Goal: Information Seeking & Learning: Learn about a topic

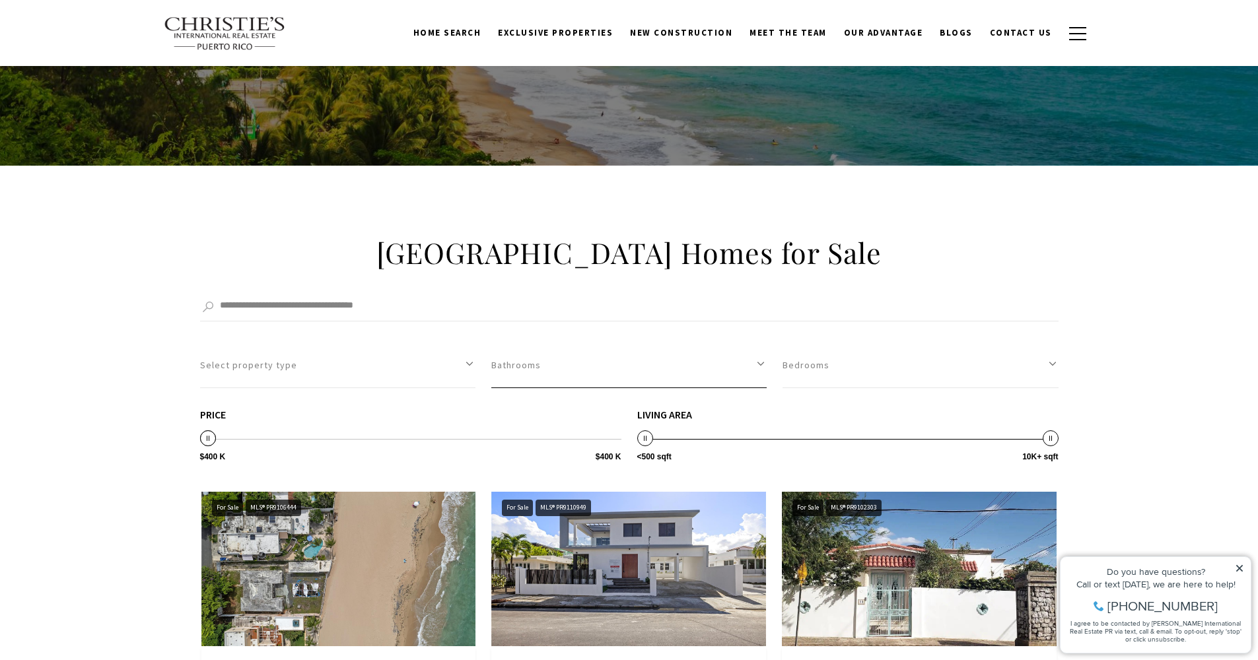
scroll to position [106, 0]
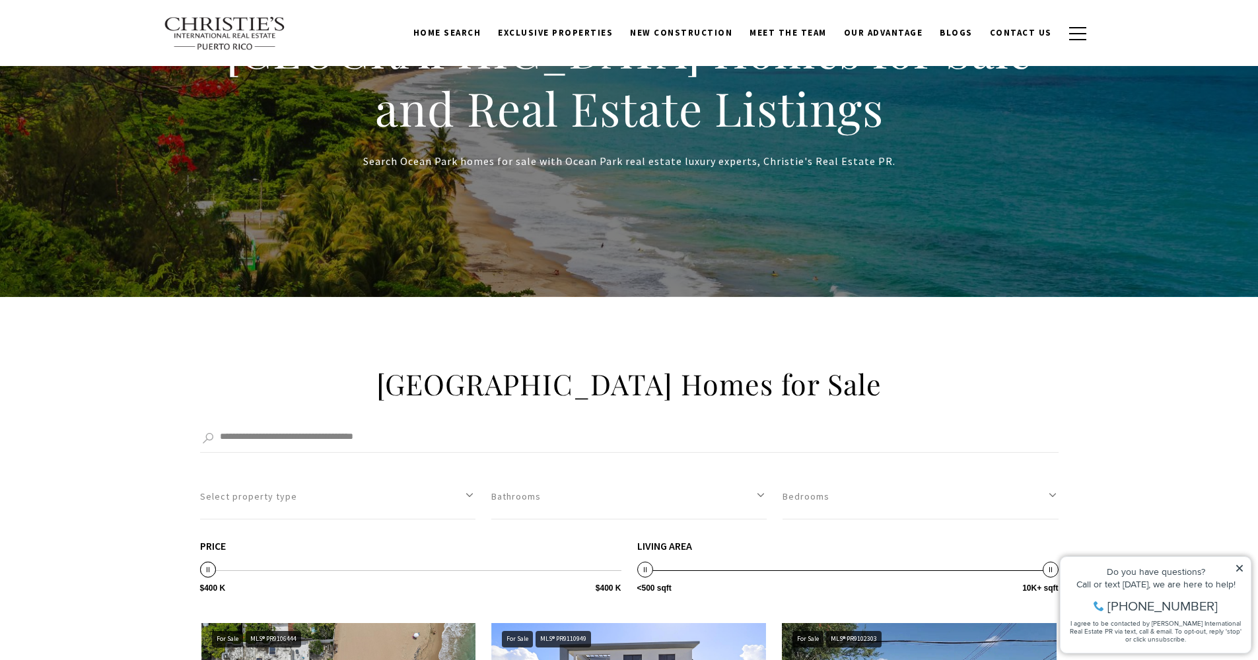
click at [1238, 568] on icon at bounding box center [1239, 568] width 7 height 7
drag, startPoint x: 1240, startPoint y: 571, endPoint x: 2293, endPoint y: 1108, distance: 1182.1
click at [1240, 571] on icon at bounding box center [1238, 568] width 9 height 9
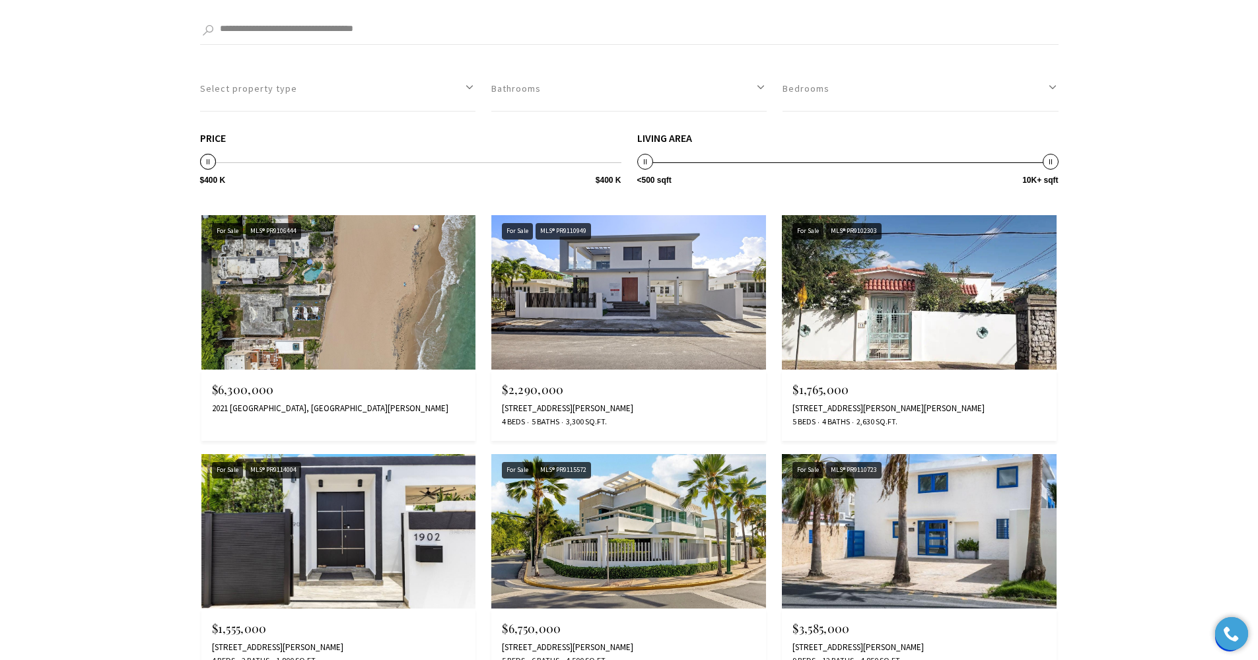
scroll to position [630, 0]
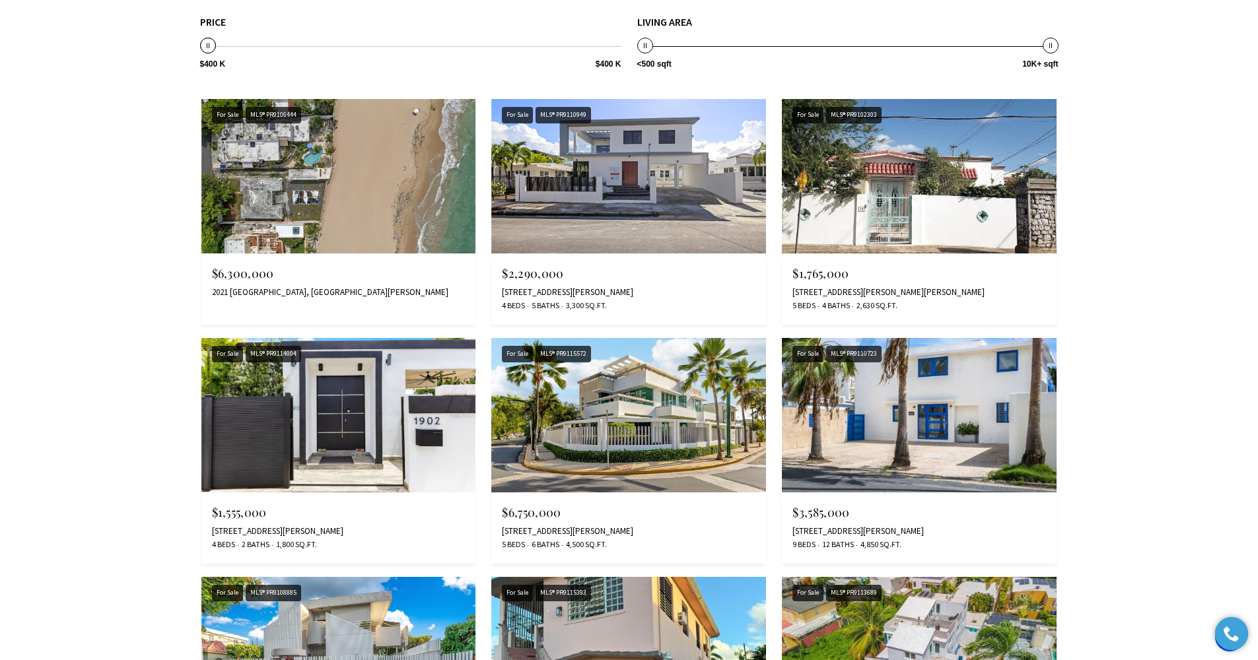
click at [679, 416] on img at bounding box center [628, 415] width 275 height 154
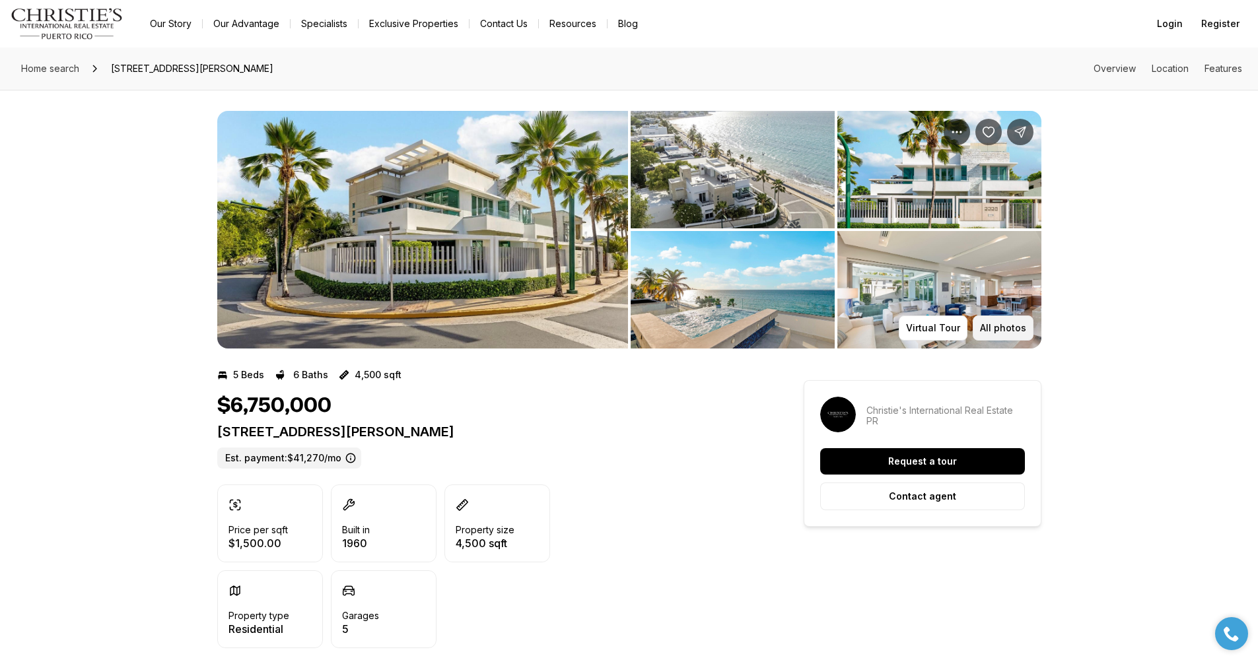
click at [1002, 328] on p "All photos" at bounding box center [1003, 328] width 46 height 11
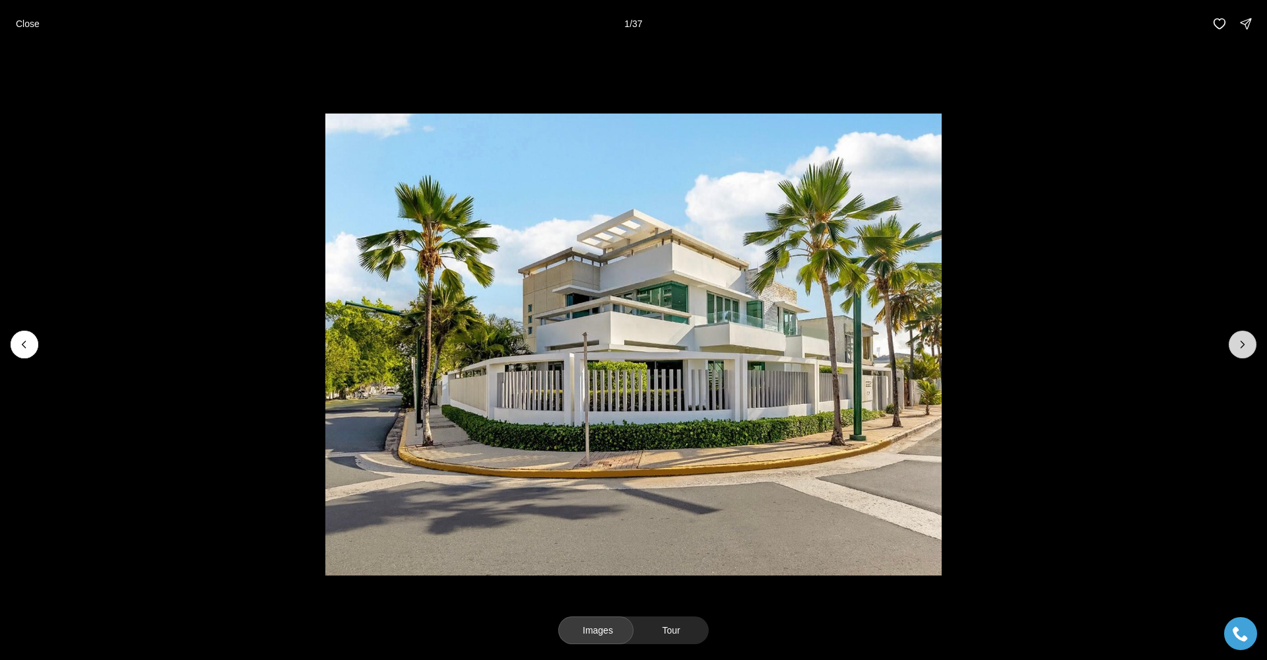
click at [1242, 346] on icon "Next slide" at bounding box center [1242, 344] width 13 height 13
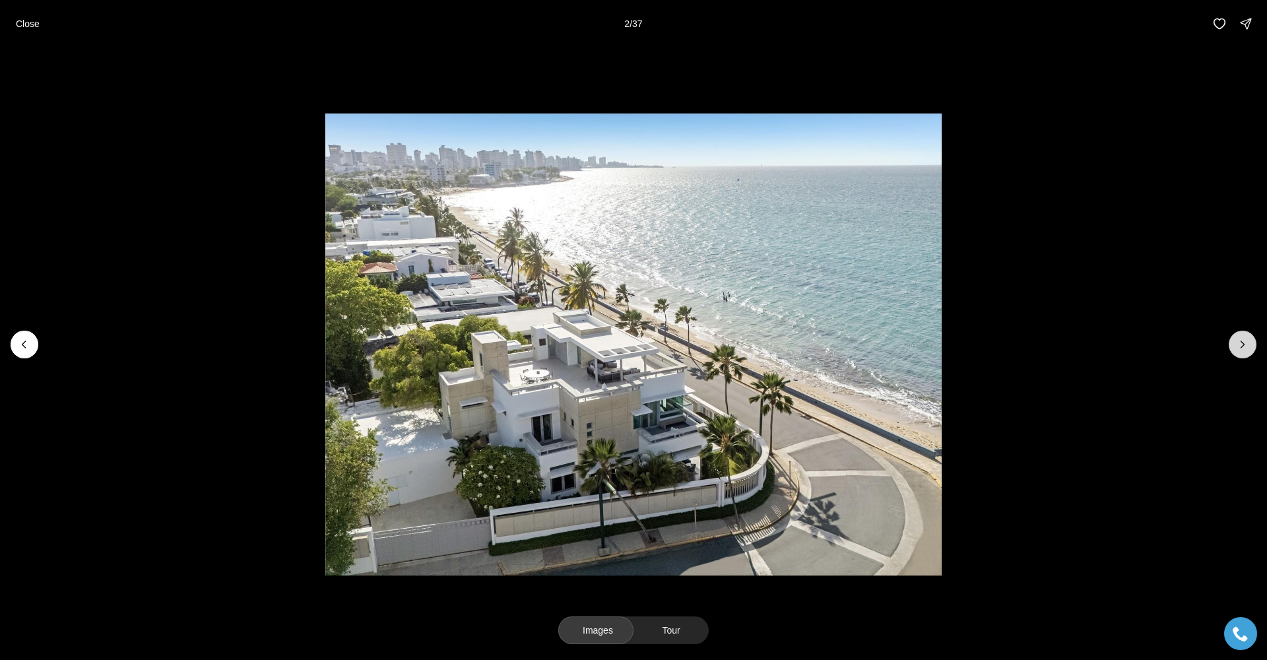
click at [1240, 346] on icon "Next slide" at bounding box center [1242, 344] width 13 height 13
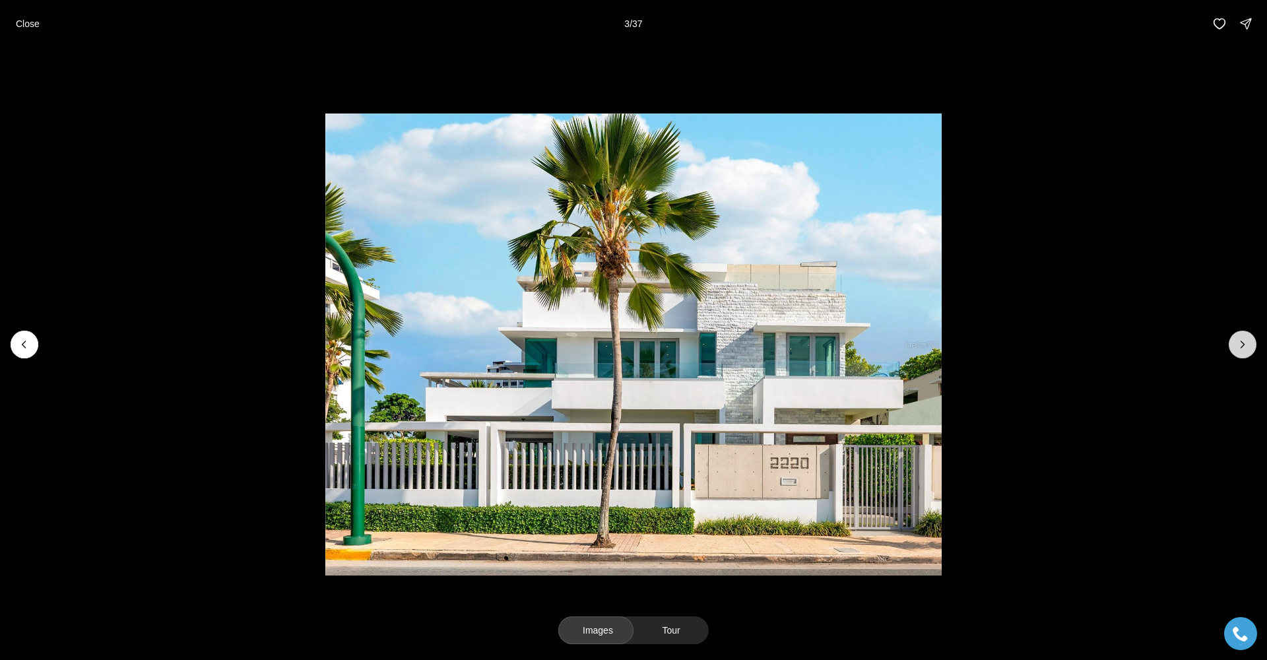
click at [1240, 346] on icon "Next slide" at bounding box center [1242, 344] width 13 height 13
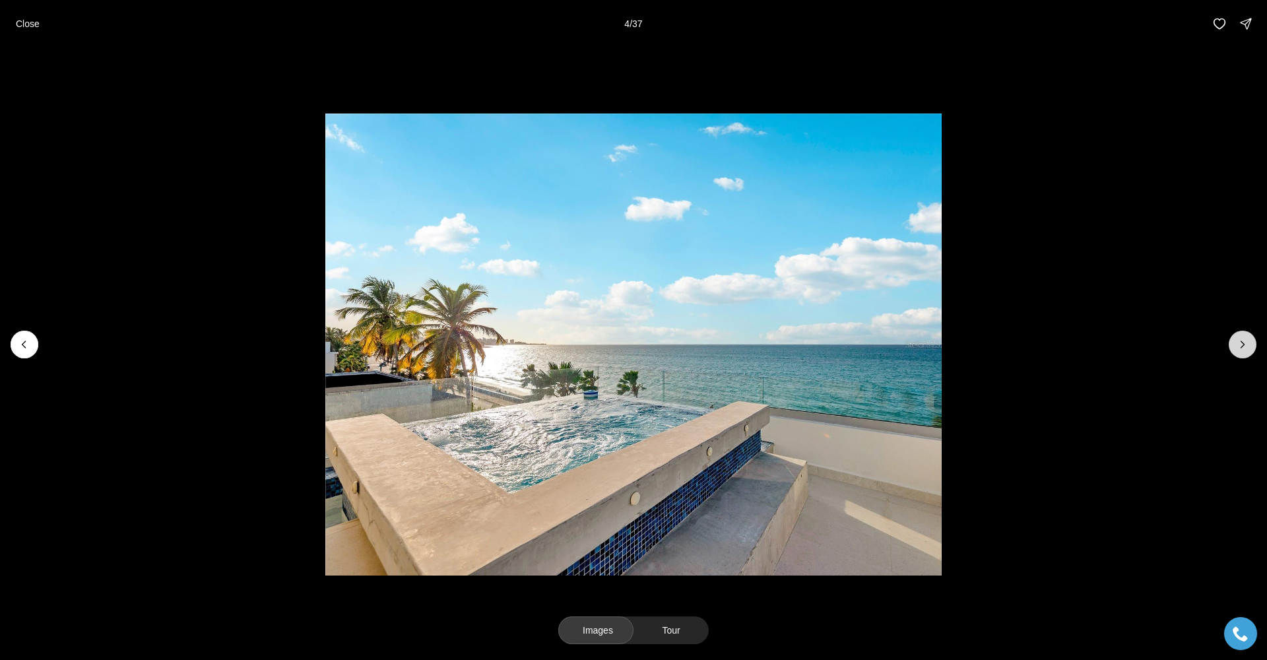
click at [1240, 346] on icon "Next slide" at bounding box center [1242, 344] width 13 height 13
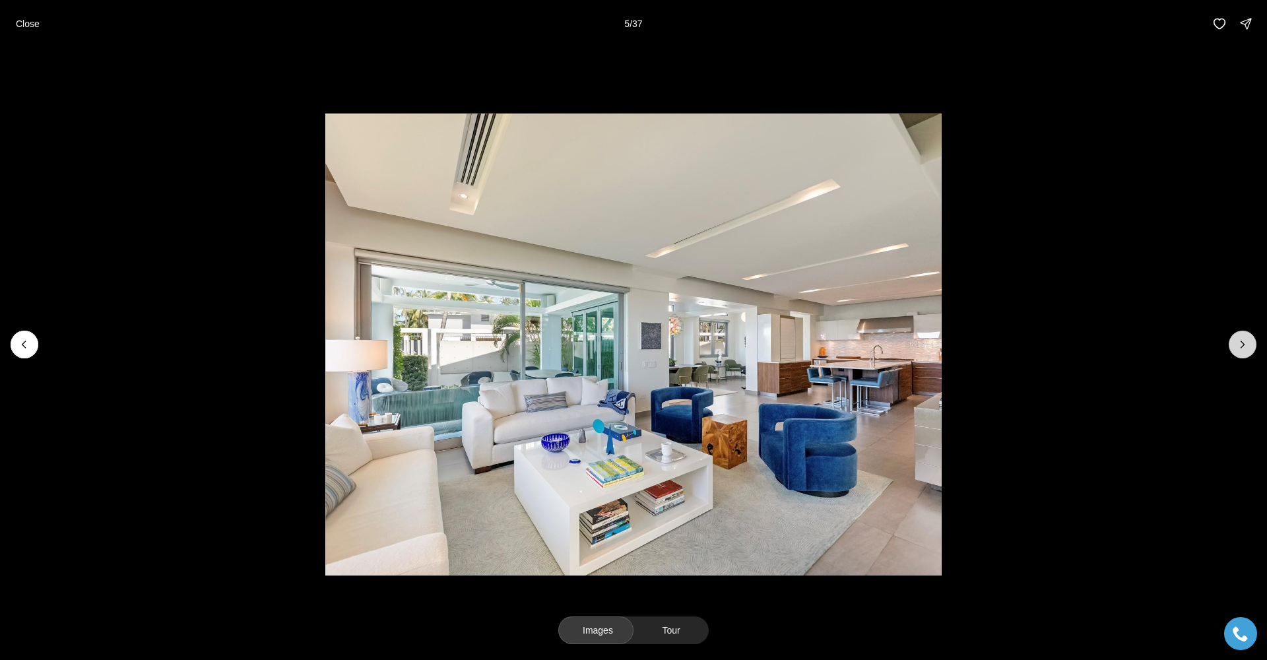
click at [1240, 347] on icon "Next slide" at bounding box center [1242, 344] width 13 height 13
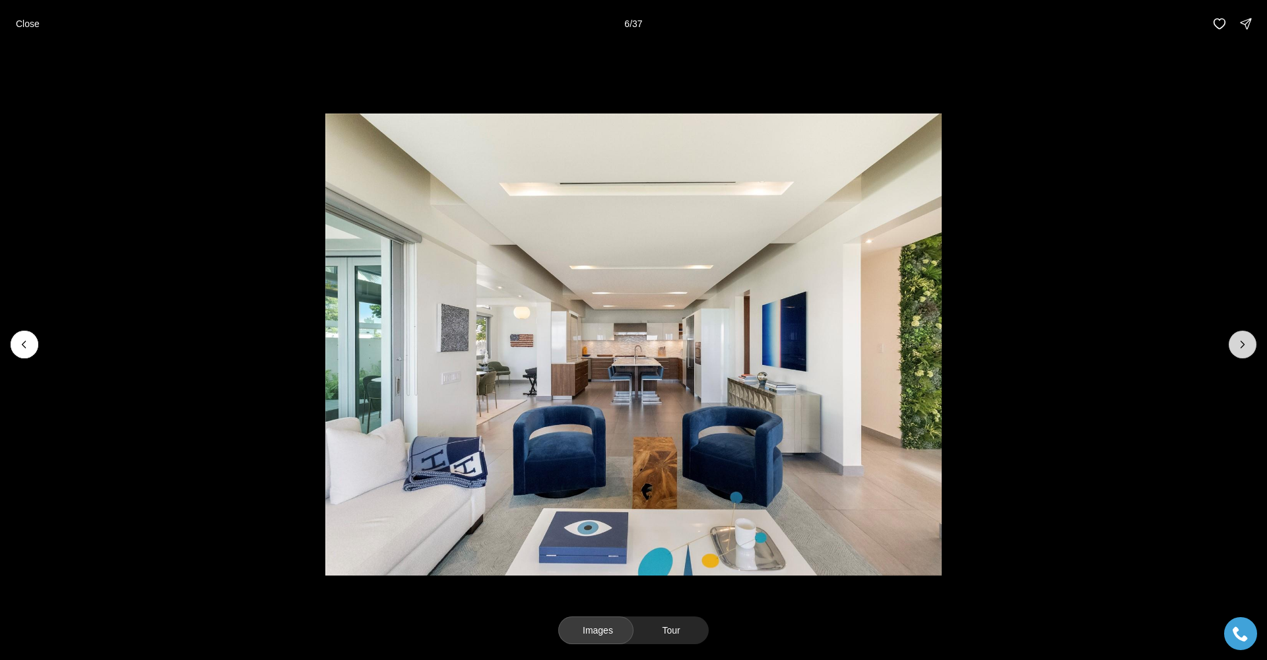
click at [1239, 347] on icon "Next slide" at bounding box center [1242, 344] width 13 height 13
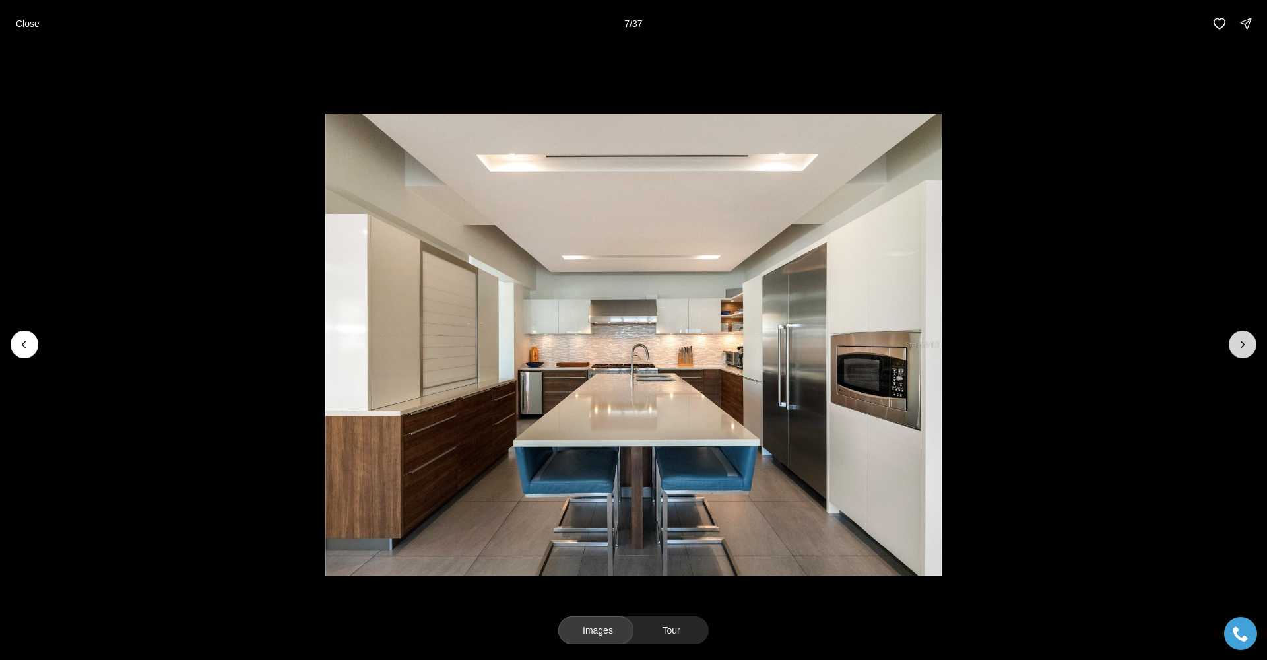
click at [1239, 347] on icon "Next slide" at bounding box center [1242, 344] width 13 height 13
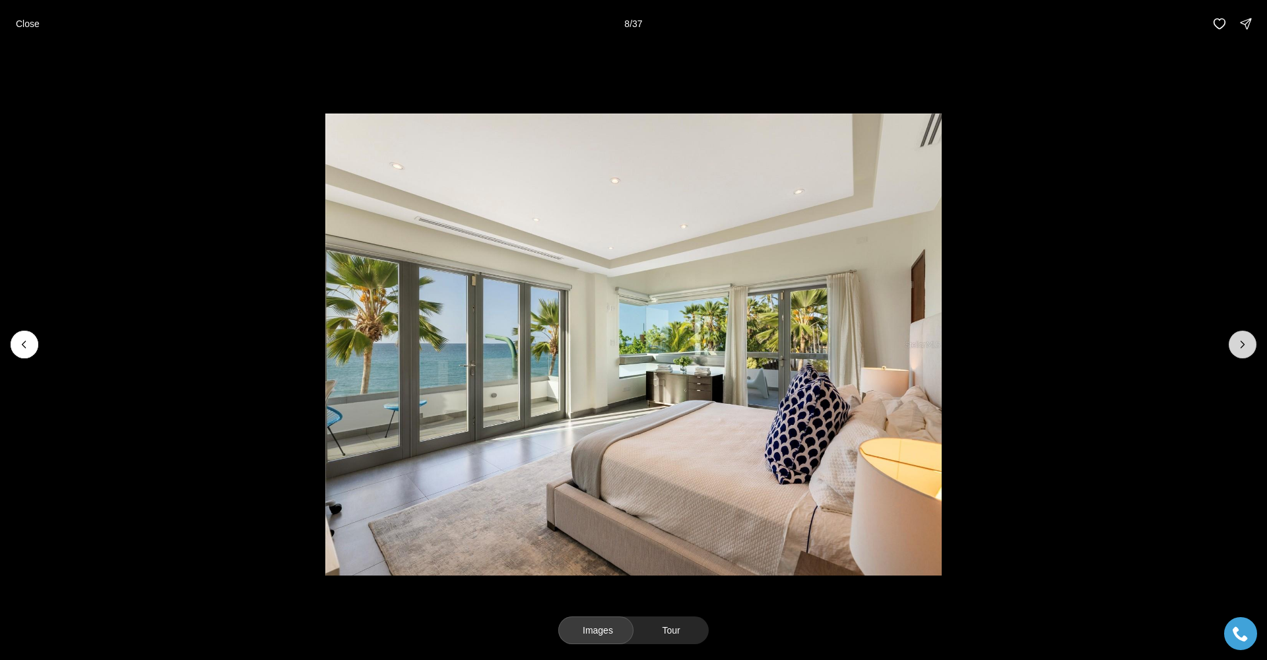
click at [1240, 347] on icon "Next slide" at bounding box center [1242, 344] width 13 height 13
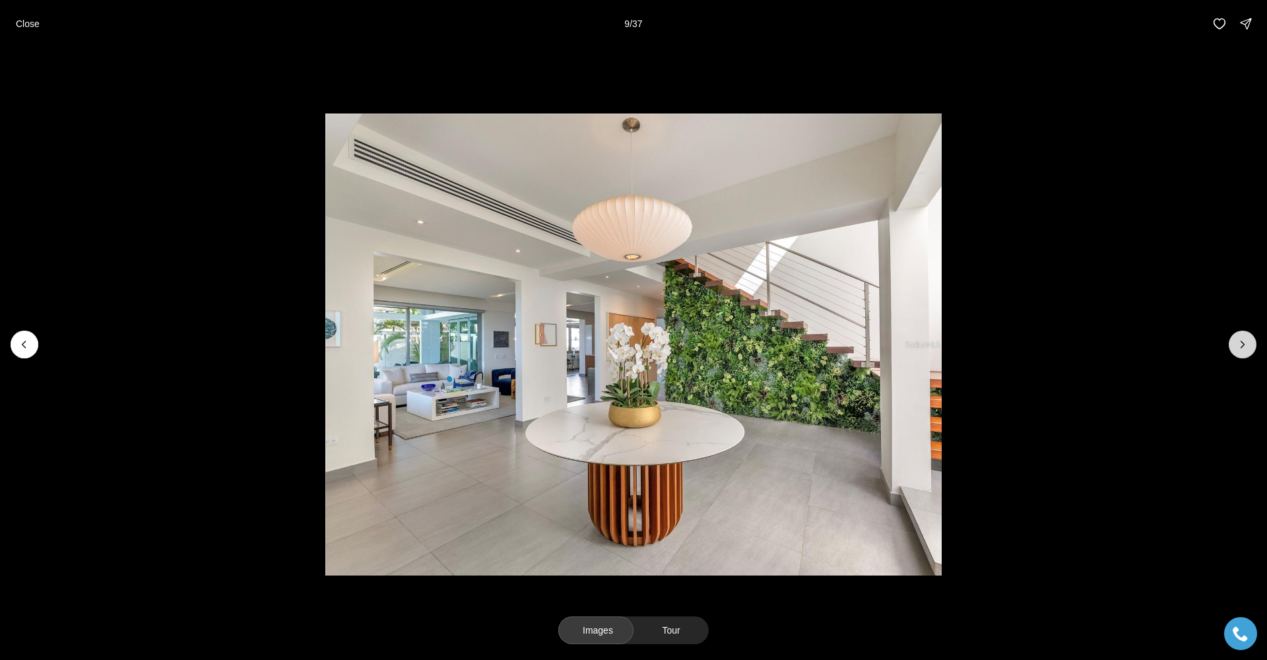
click at [1240, 347] on icon "Next slide" at bounding box center [1242, 344] width 13 height 13
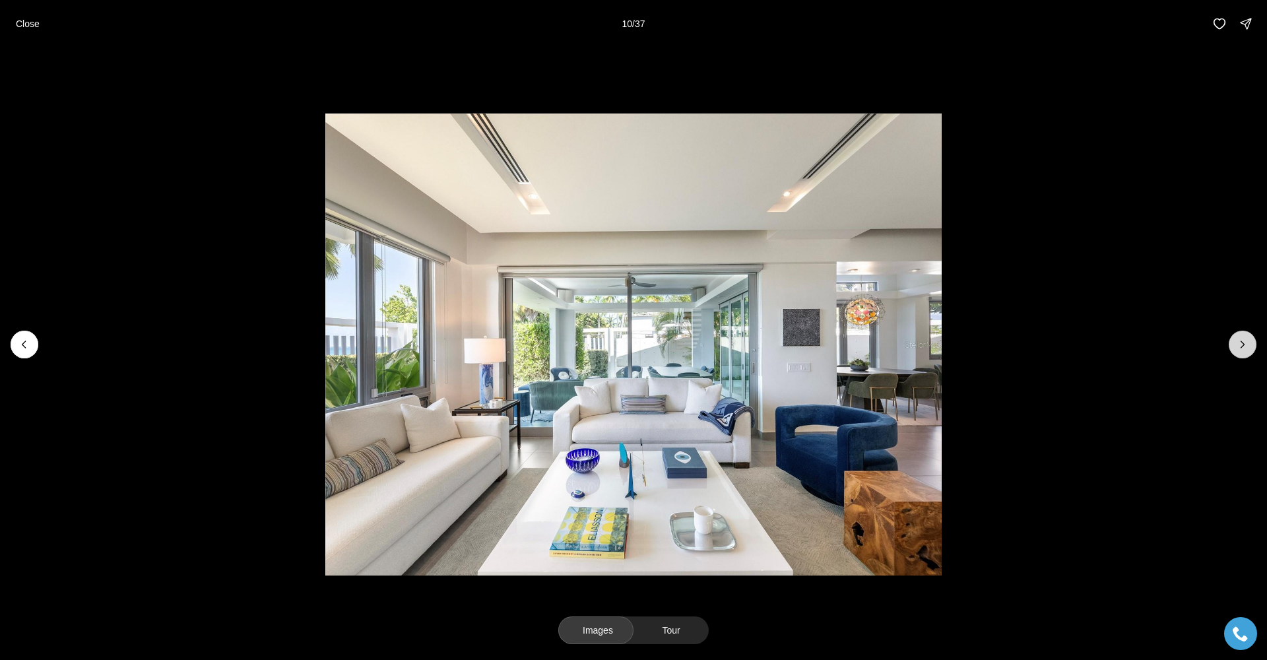
click at [1240, 347] on icon "Next slide" at bounding box center [1242, 344] width 13 height 13
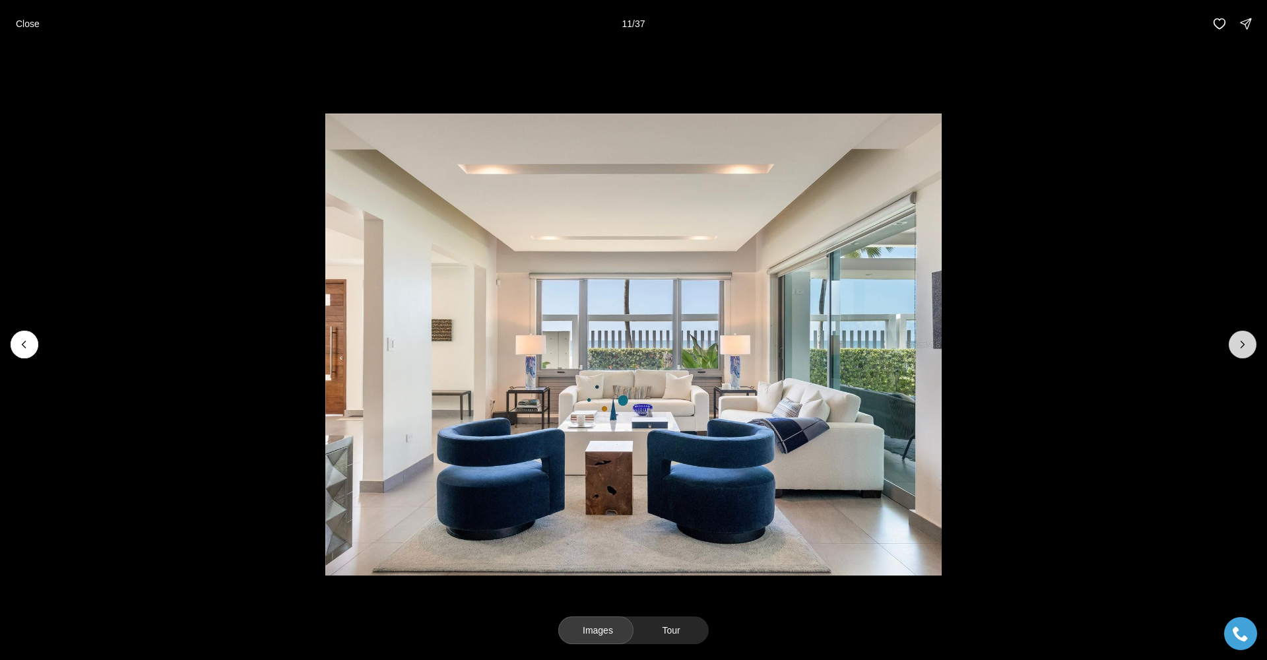
click at [1240, 347] on icon "Next slide" at bounding box center [1242, 344] width 13 height 13
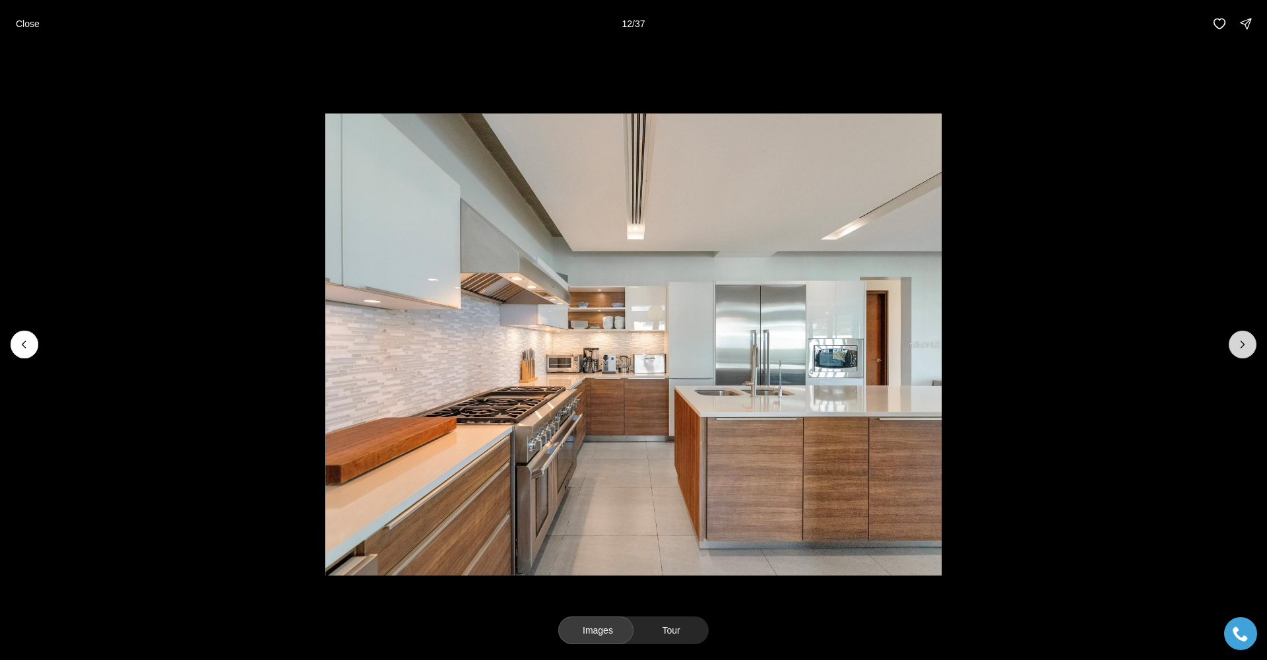
click at [1240, 347] on icon "Next slide" at bounding box center [1242, 344] width 13 height 13
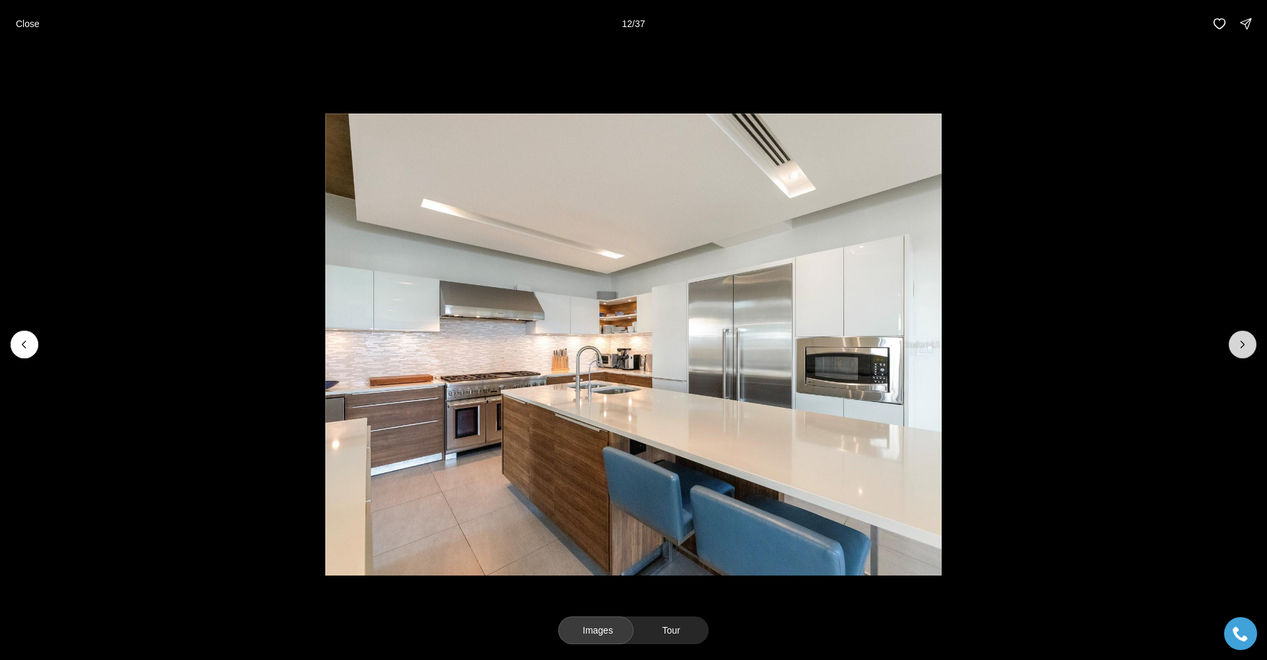
click at [1240, 347] on icon "Next slide" at bounding box center [1242, 344] width 13 height 13
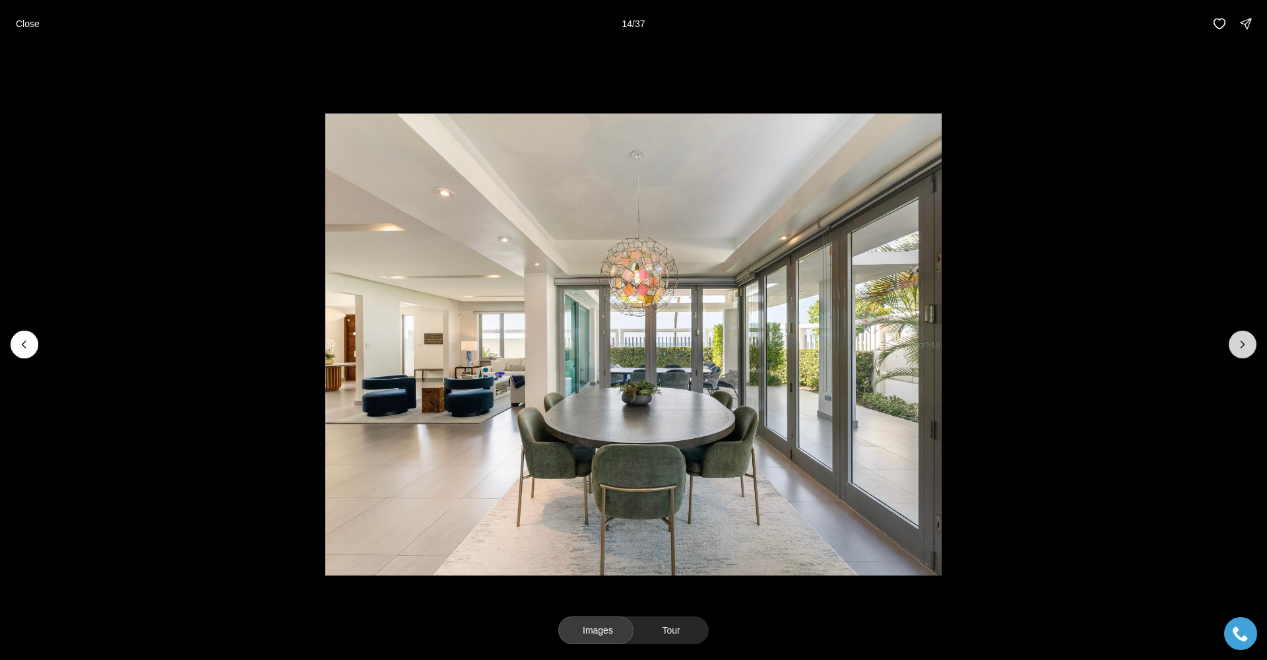
click at [1240, 347] on icon "Next slide" at bounding box center [1242, 344] width 13 height 13
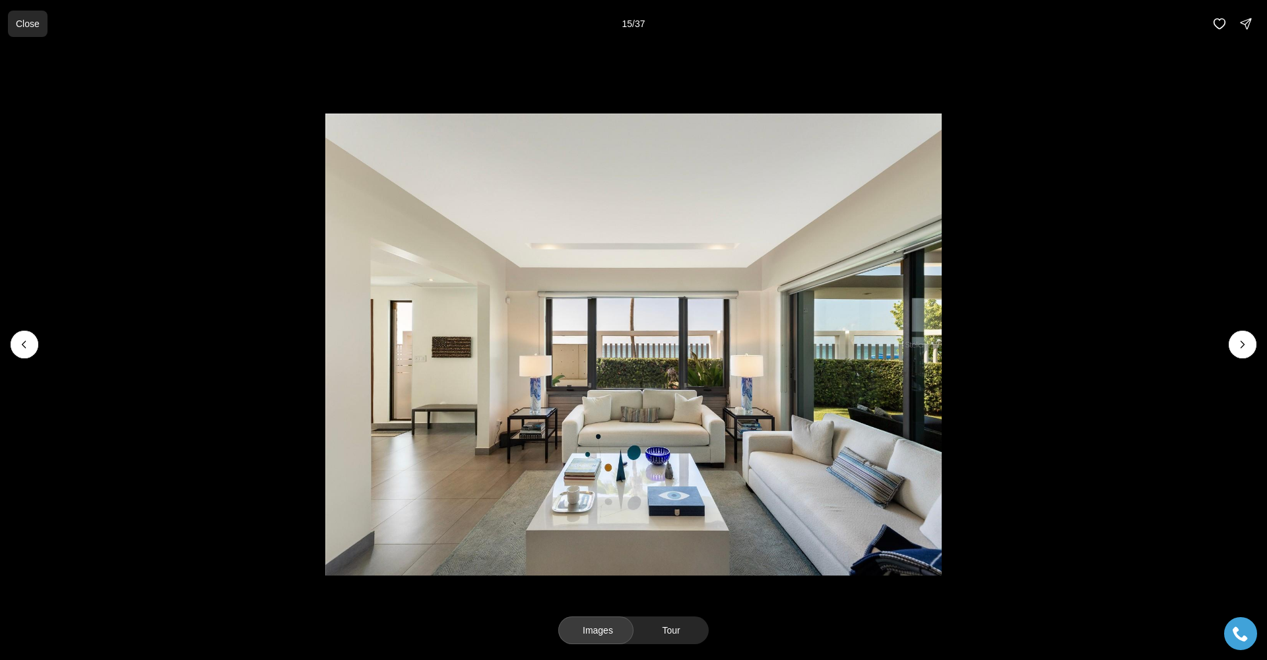
click at [33, 26] on p "Close" at bounding box center [28, 23] width 24 height 11
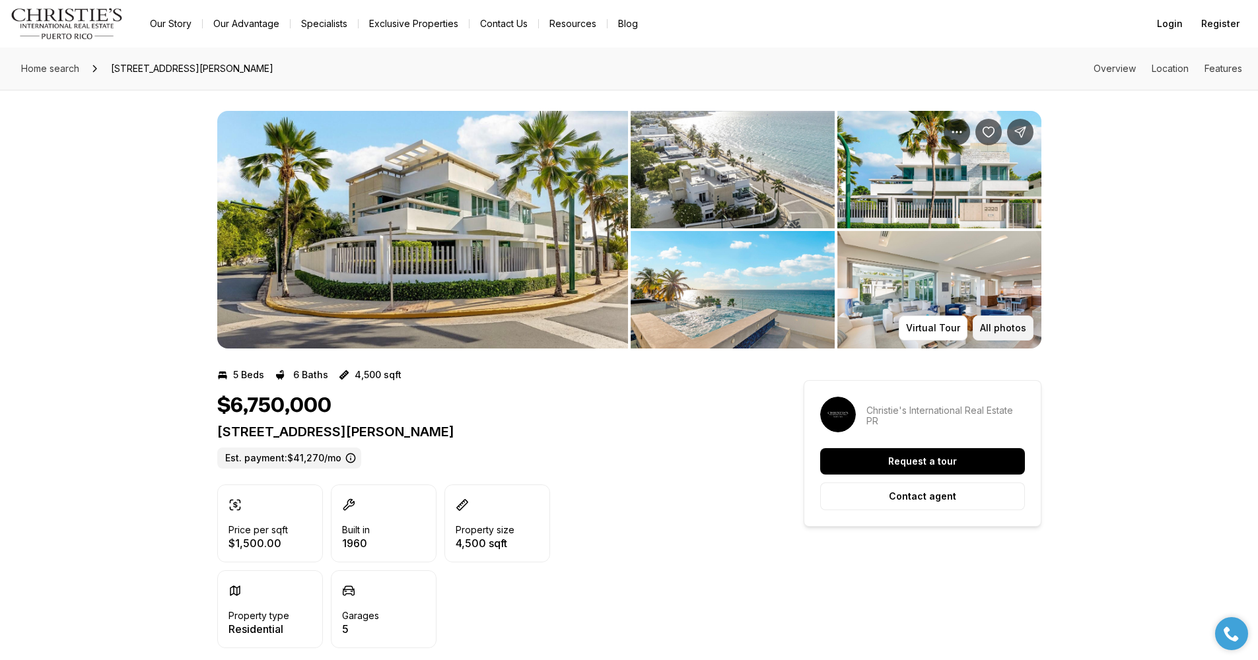
click at [990, 329] on p "All photos" at bounding box center [1003, 328] width 46 height 11
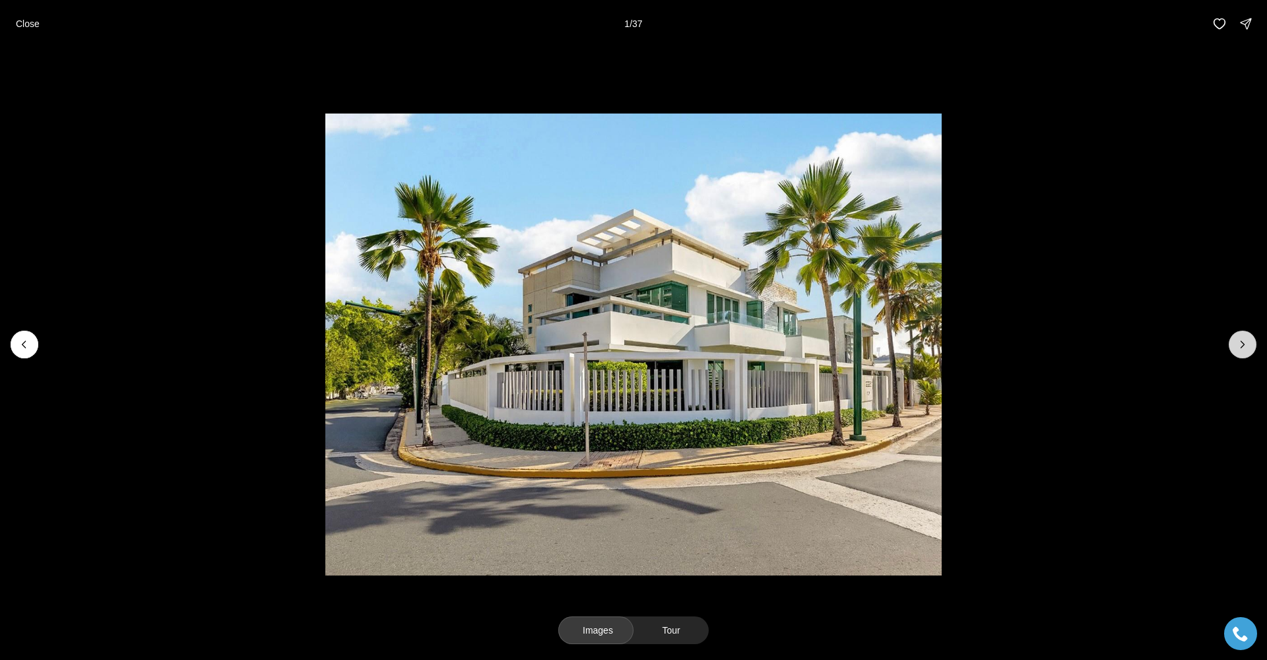
click at [1246, 347] on icon "Next slide" at bounding box center [1242, 344] width 13 height 13
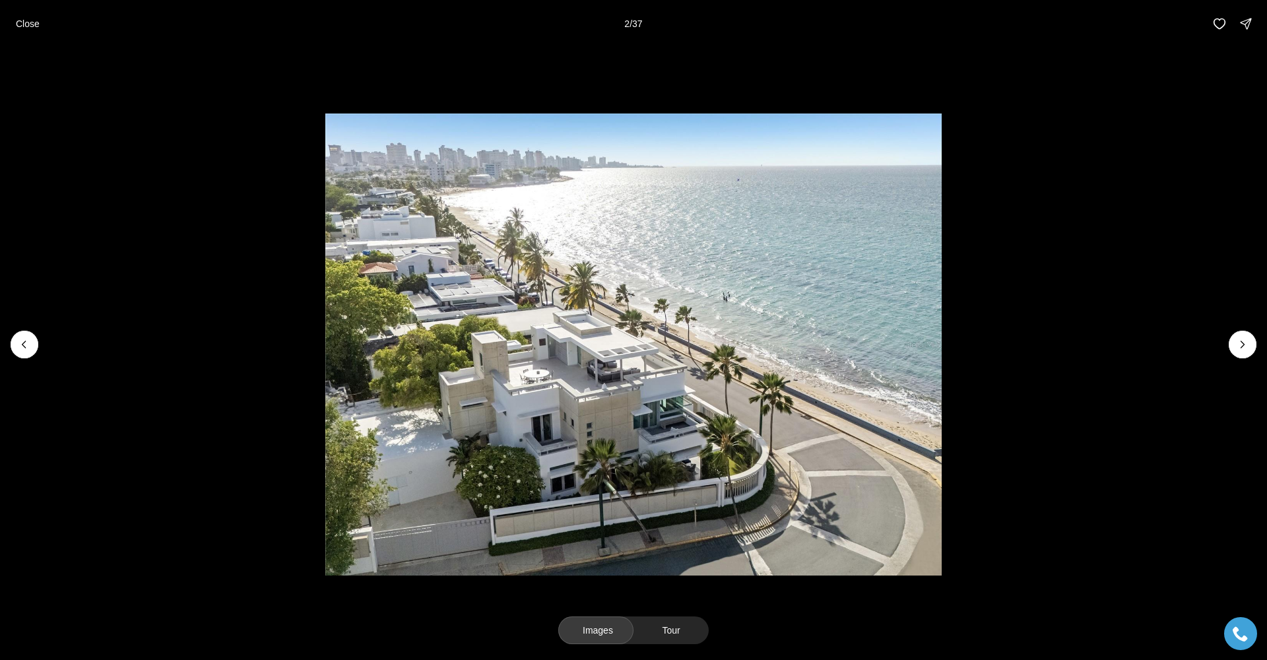
click at [27, 32] on button "Close" at bounding box center [28, 24] width 40 height 26
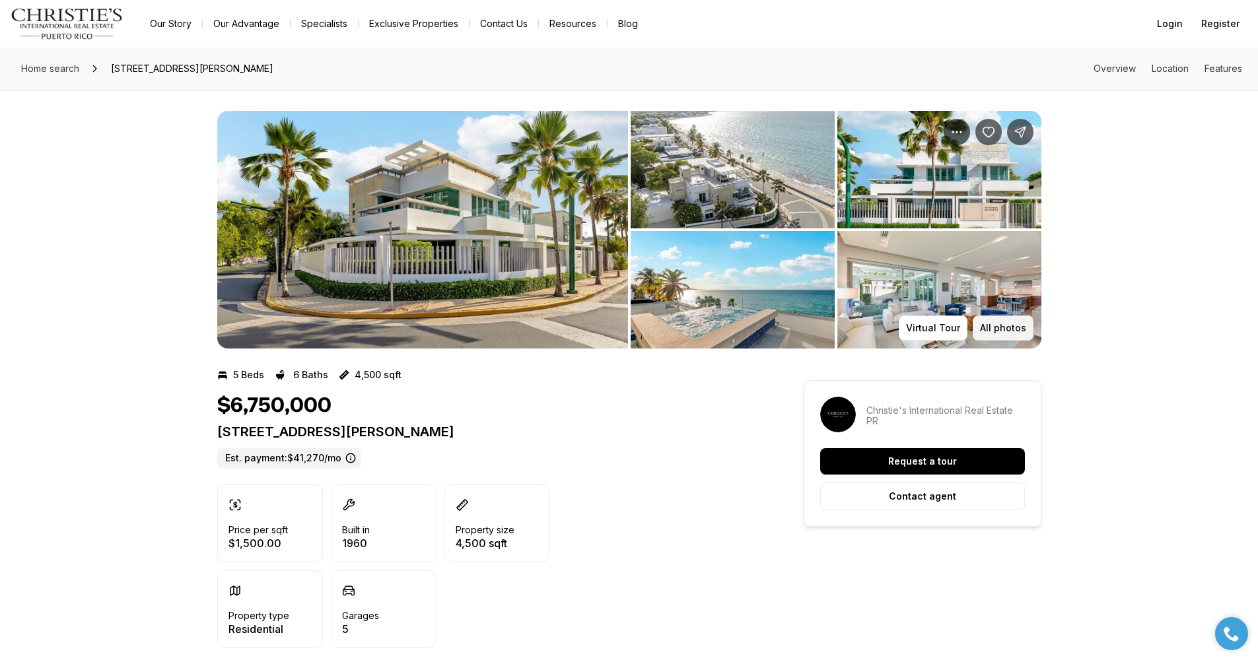
click at [1000, 324] on p "All photos" at bounding box center [1003, 328] width 46 height 11
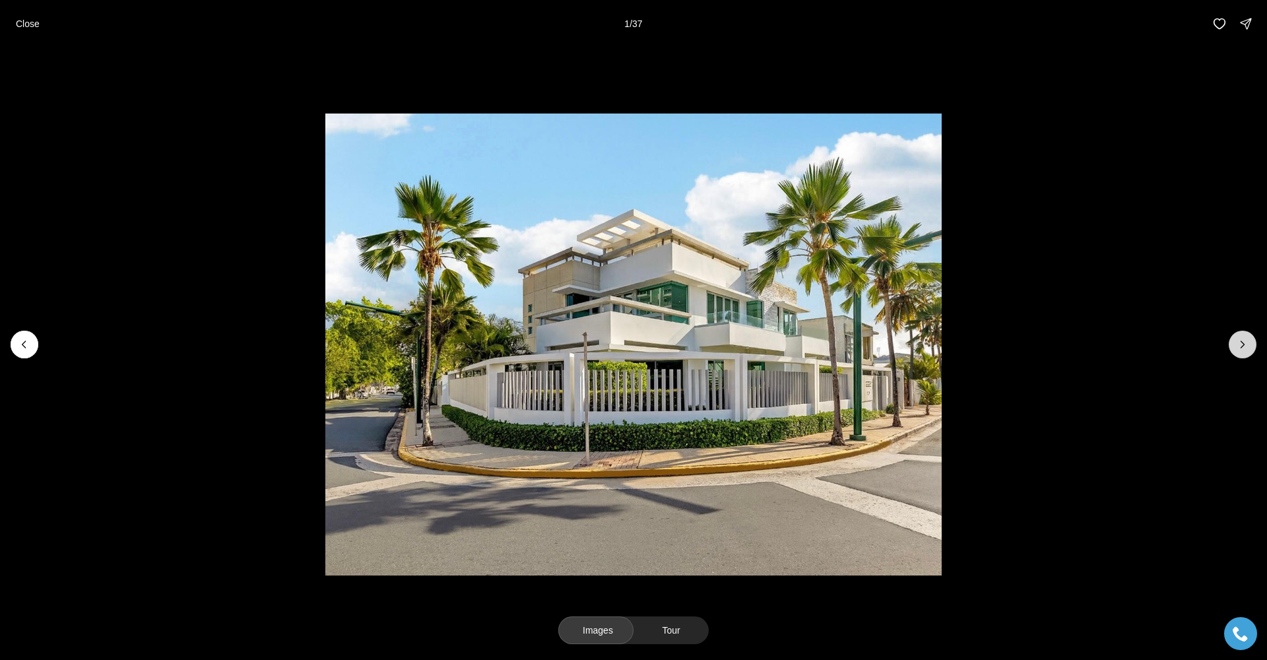
click at [1241, 356] on button "Next slide" at bounding box center [1243, 345] width 28 height 28
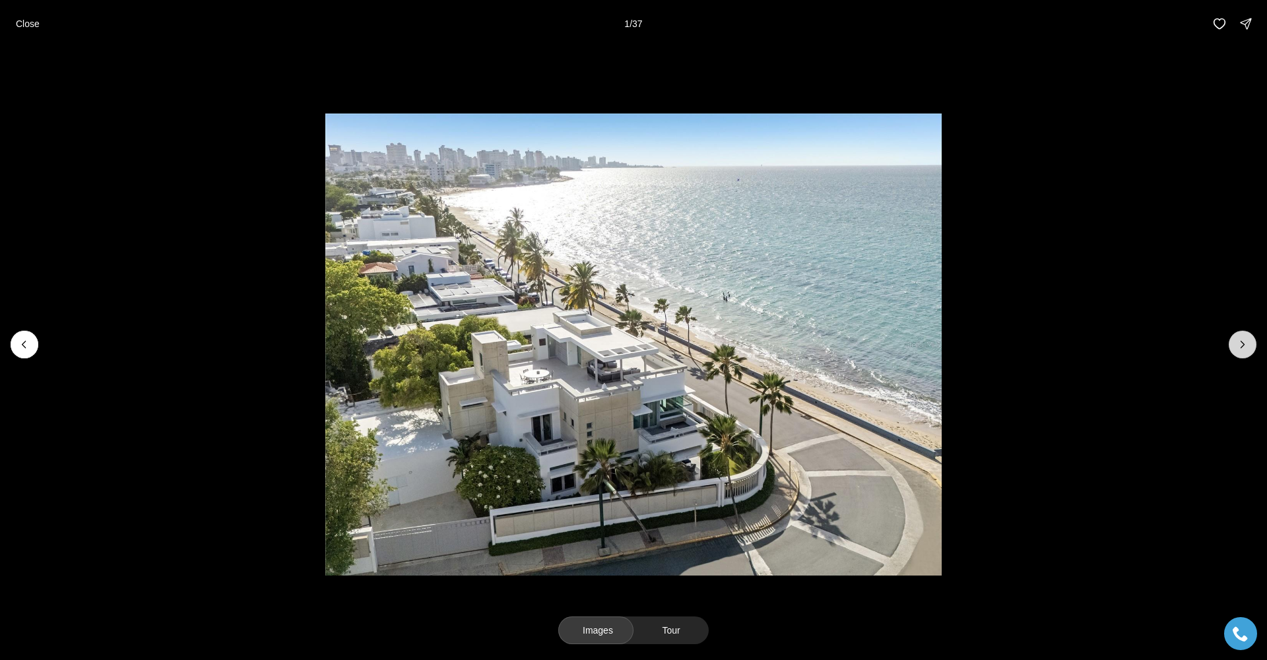
click at [1240, 356] on button "Next slide" at bounding box center [1243, 345] width 28 height 28
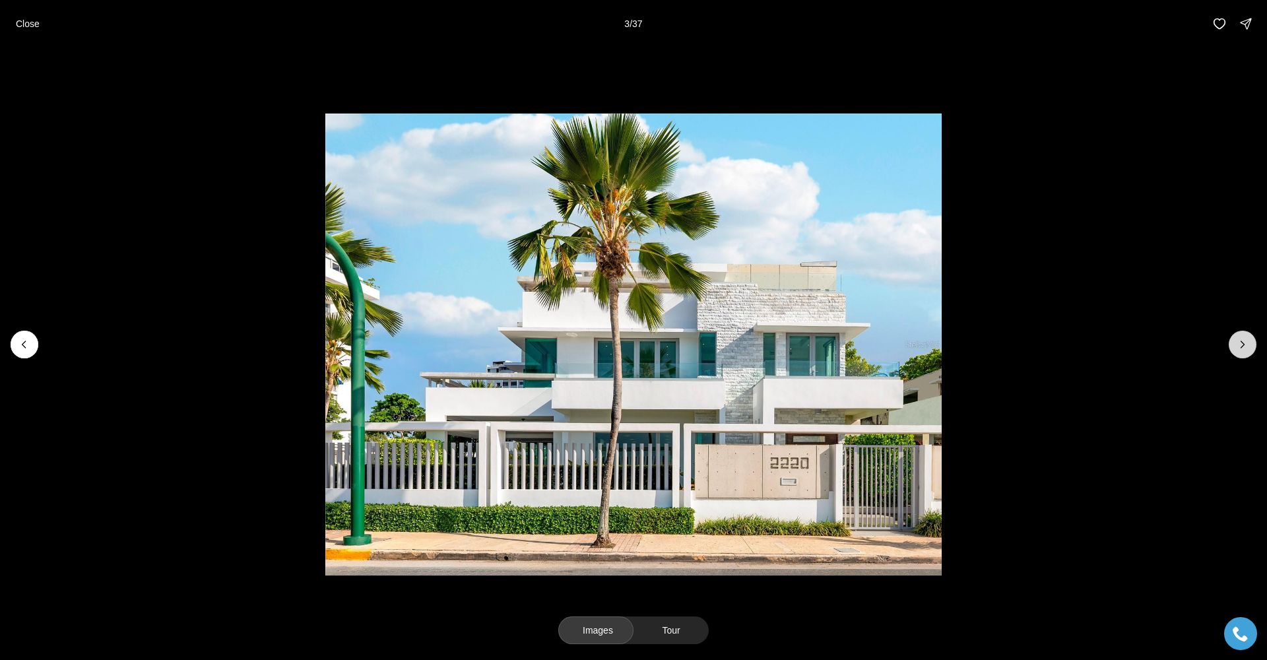
click at [1243, 345] on icon "Next slide" at bounding box center [1242, 344] width 13 height 13
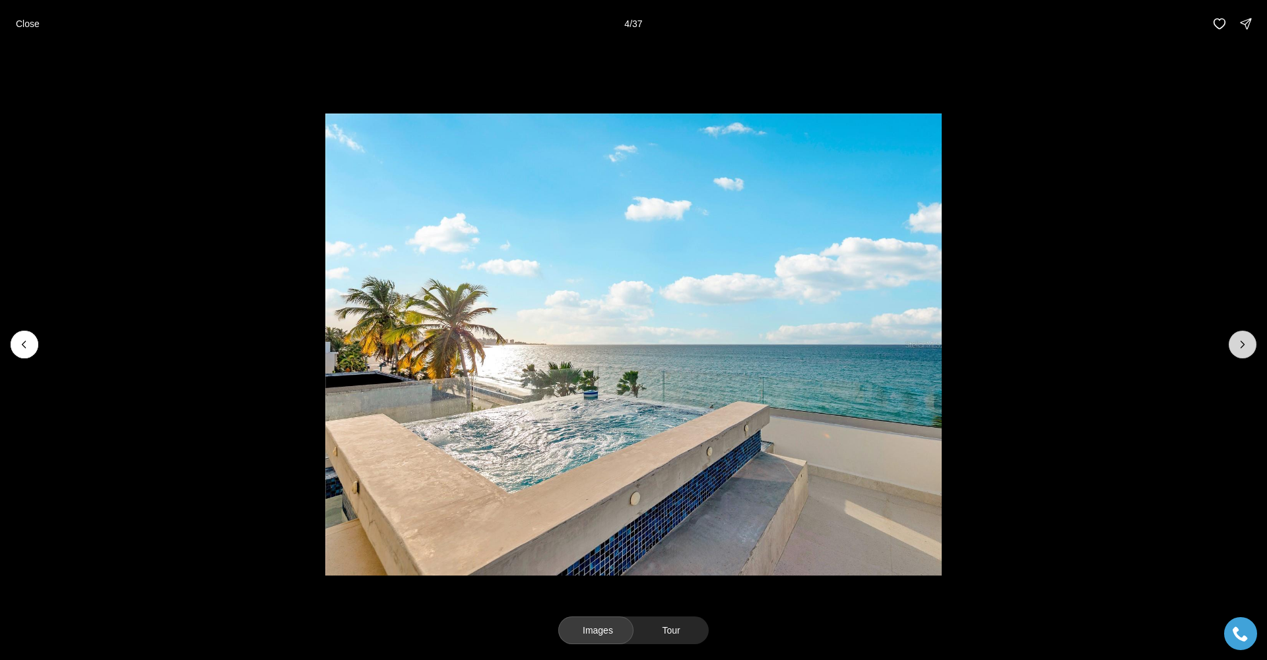
click at [1248, 345] on icon "Next slide" at bounding box center [1242, 344] width 13 height 13
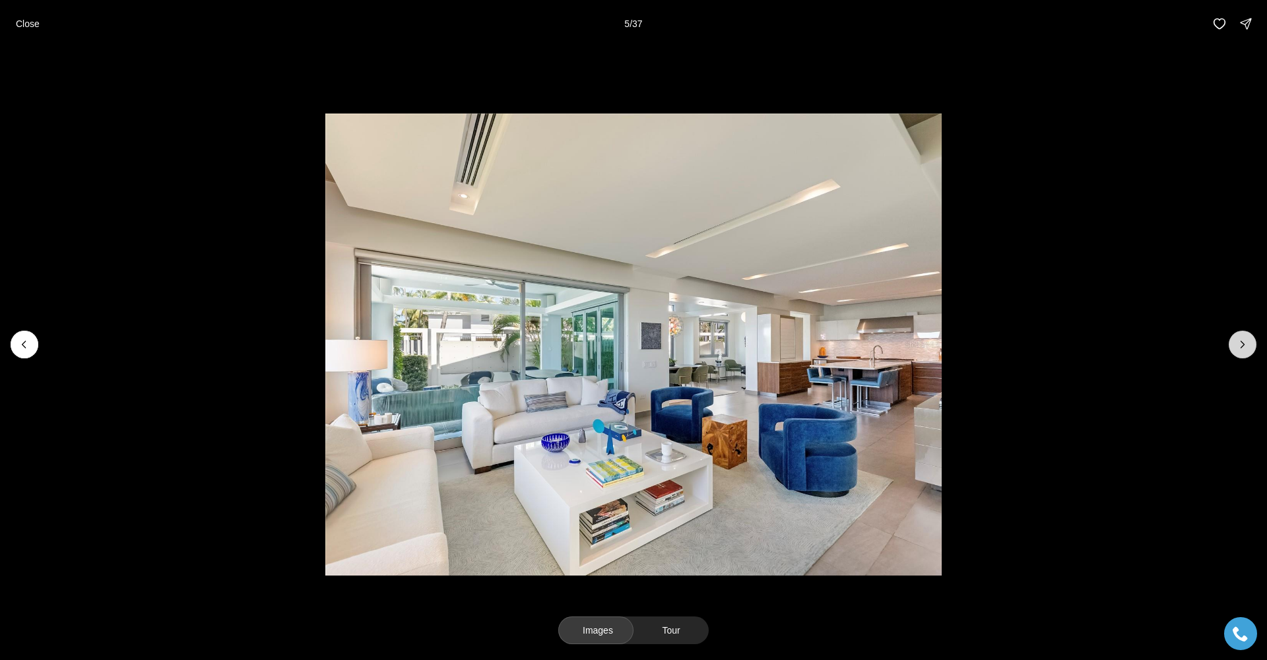
click at [1247, 351] on icon "Next slide" at bounding box center [1242, 344] width 13 height 13
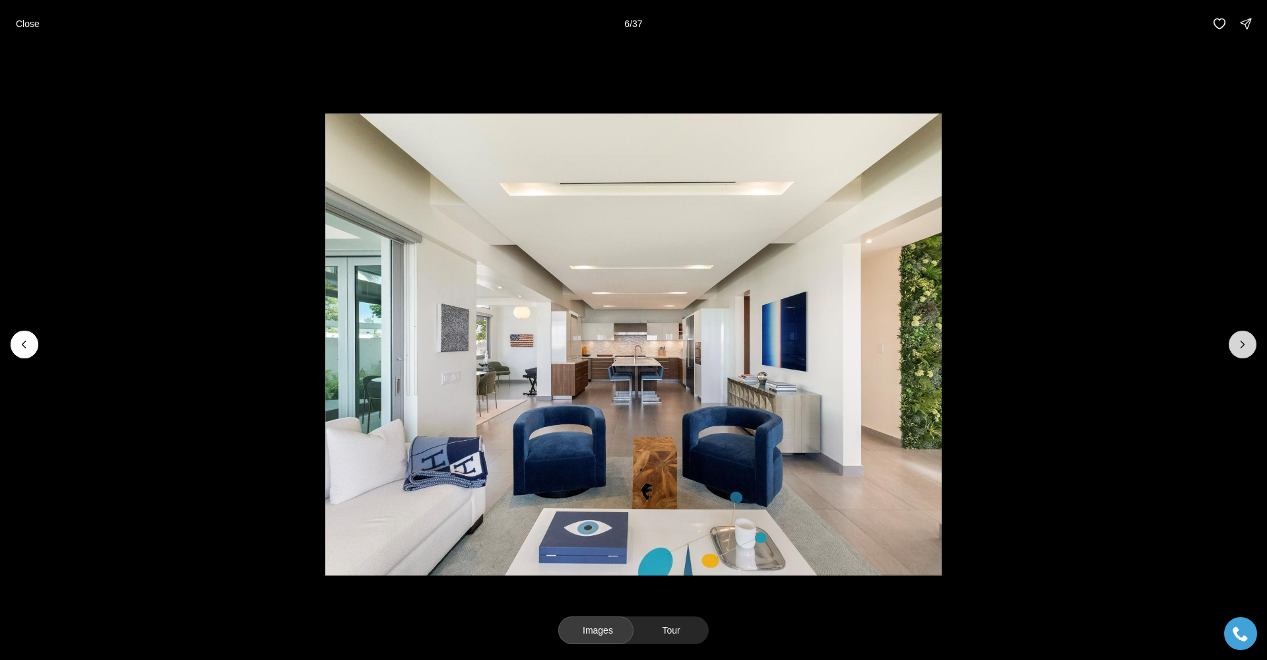
click at [1246, 346] on icon "Next slide" at bounding box center [1242, 344] width 13 height 13
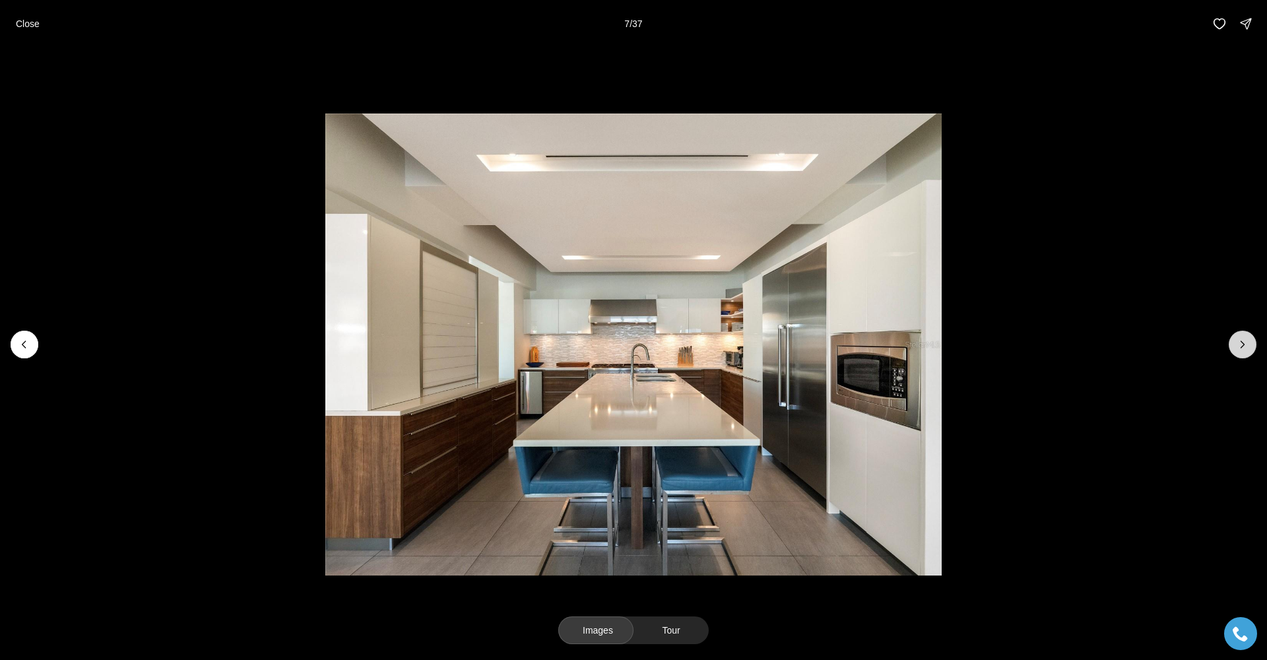
click at [1246, 353] on button "Next slide" at bounding box center [1243, 345] width 28 height 28
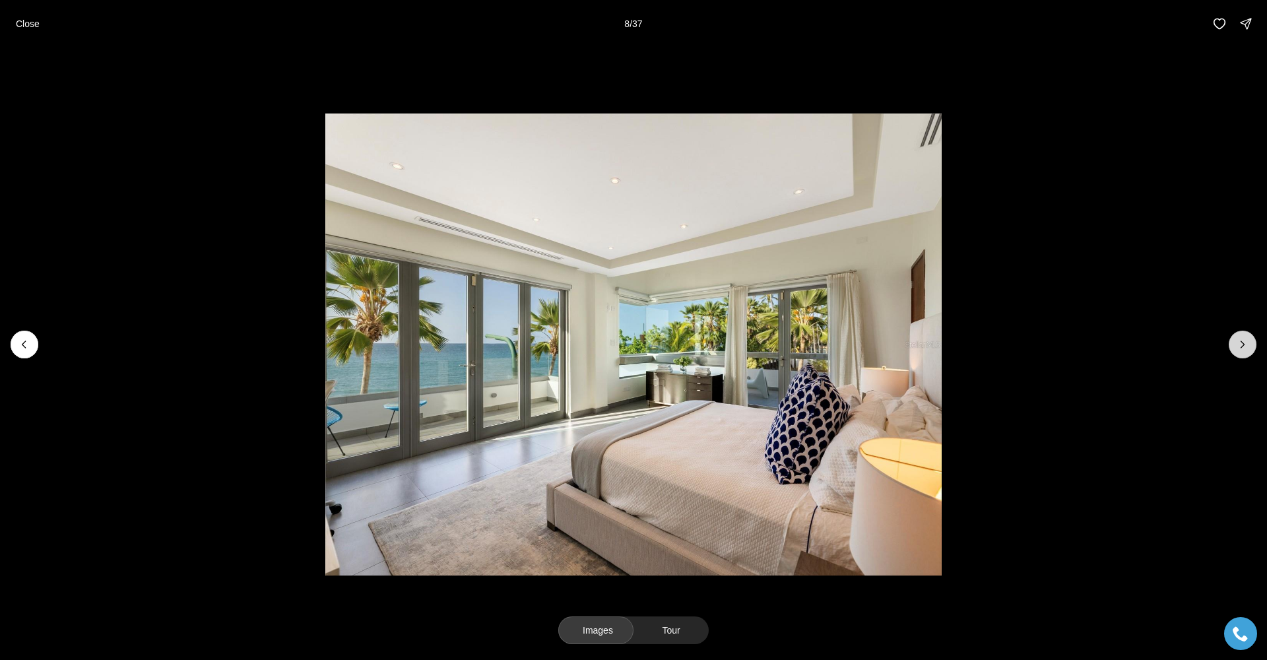
click at [1246, 353] on button "Next slide" at bounding box center [1243, 345] width 28 height 28
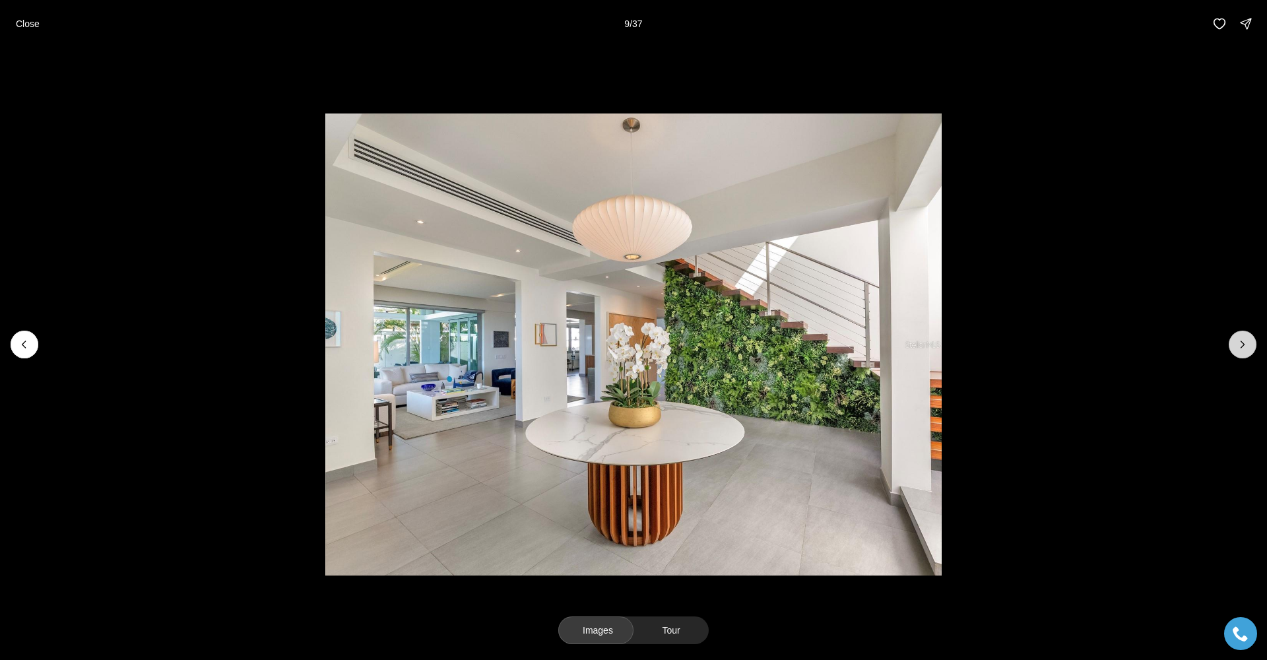
click at [1239, 343] on icon "Next slide" at bounding box center [1242, 344] width 13 height 13
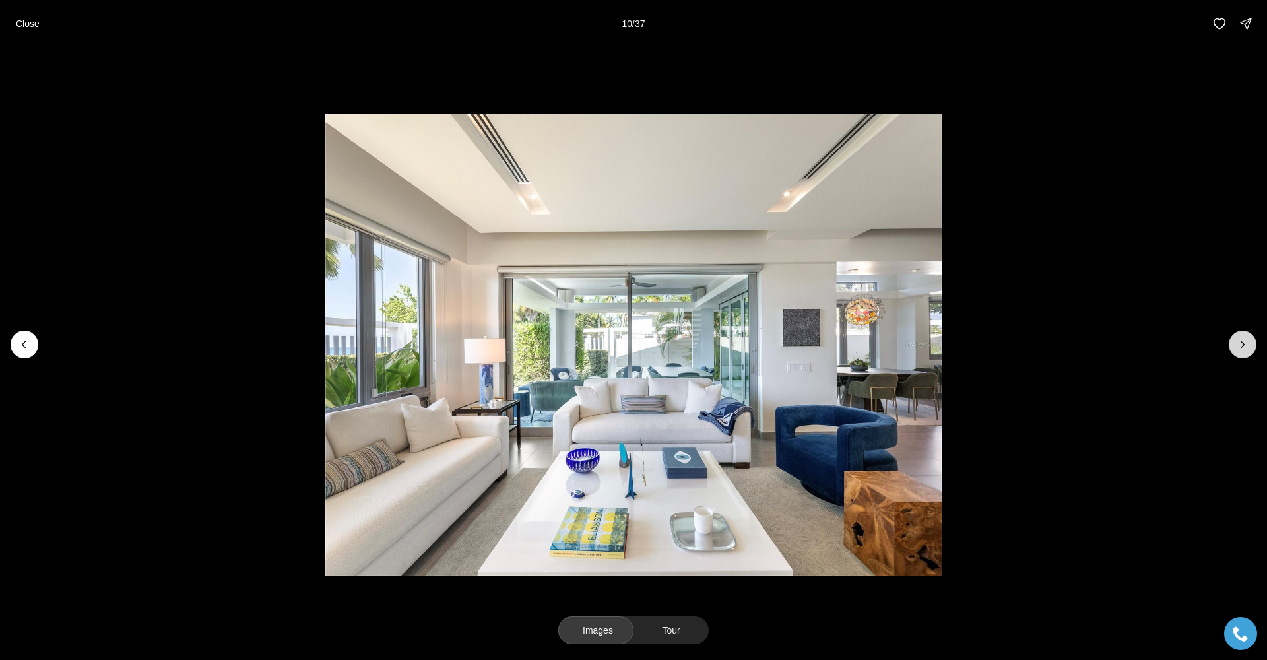
click at [1239, 342] on icon "Next slide" at bounding box center [1242, 344] width 13 height 13
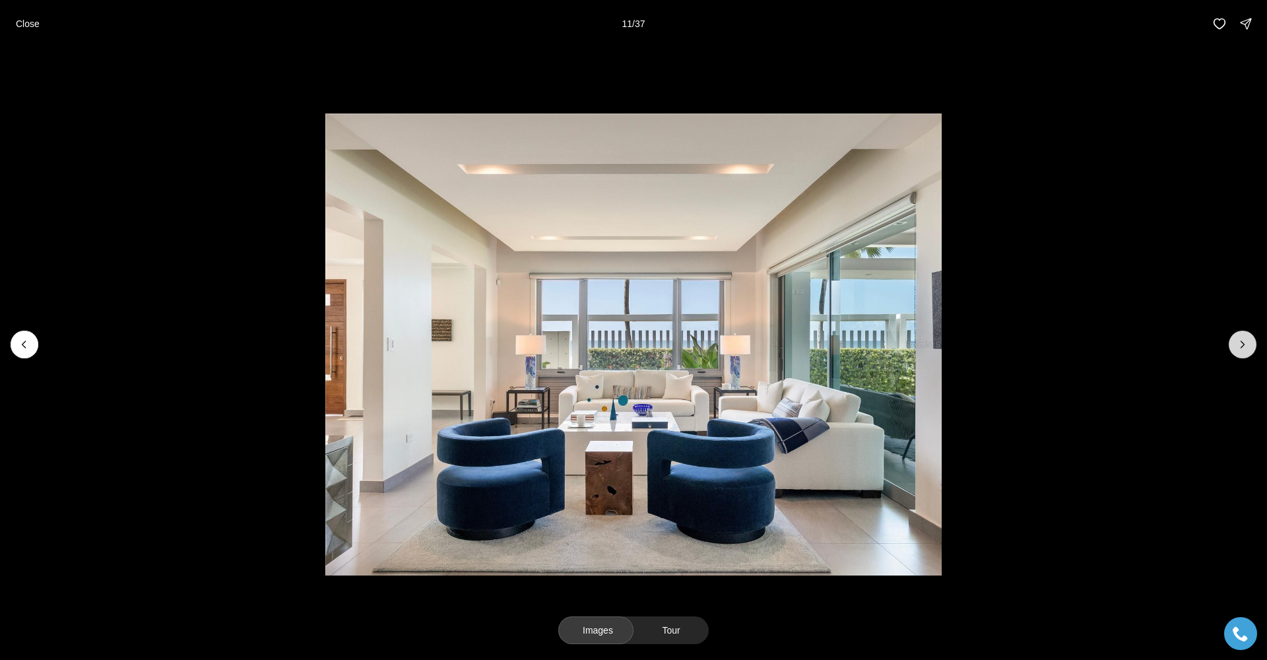
click at [1240, 353] on button "Next slide" at bounding box center [1243, 345] width 28 height 28
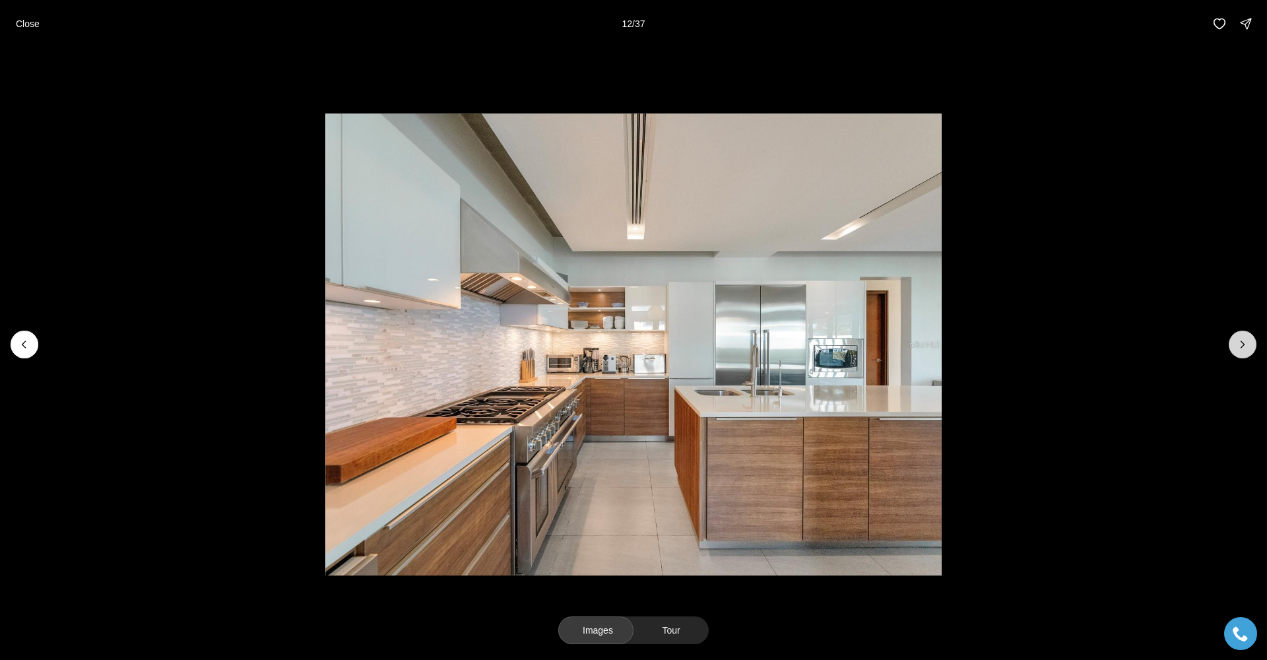
click at [1240, 349] on icon "Next slide" at bounding box center [1242, 344] width 13 height 13
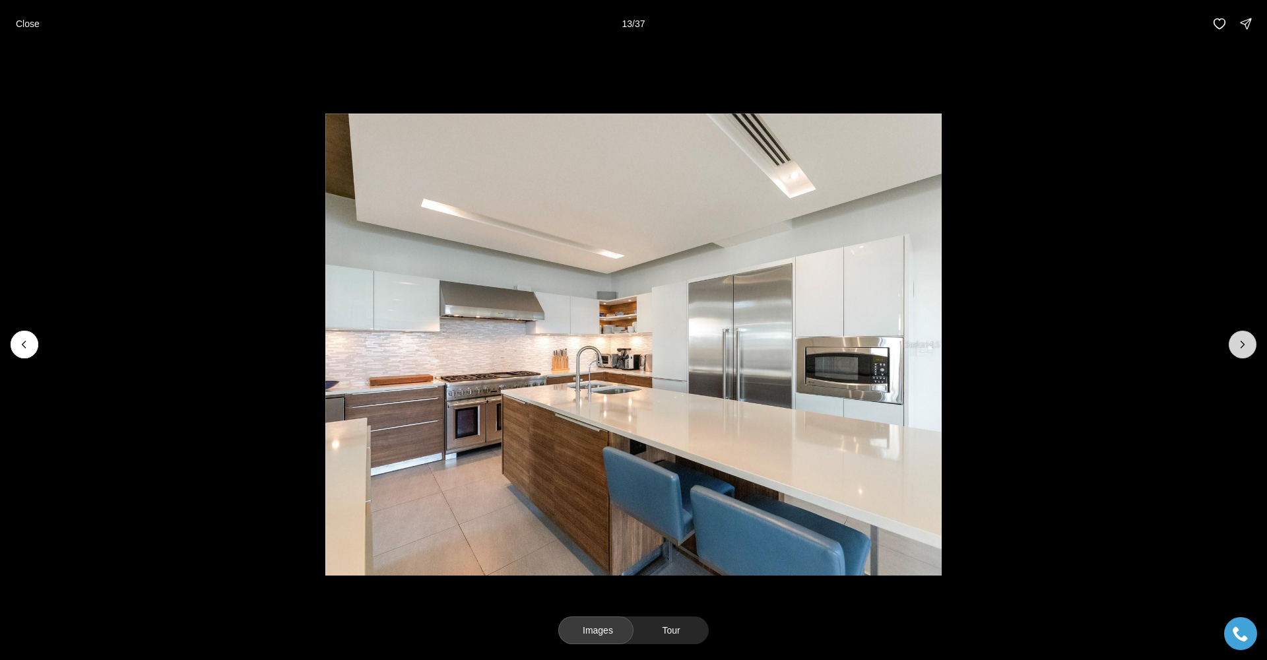
click at [1240, 351] on icon "Next slide" at bounding box center [1242, 344] width 13 height 13
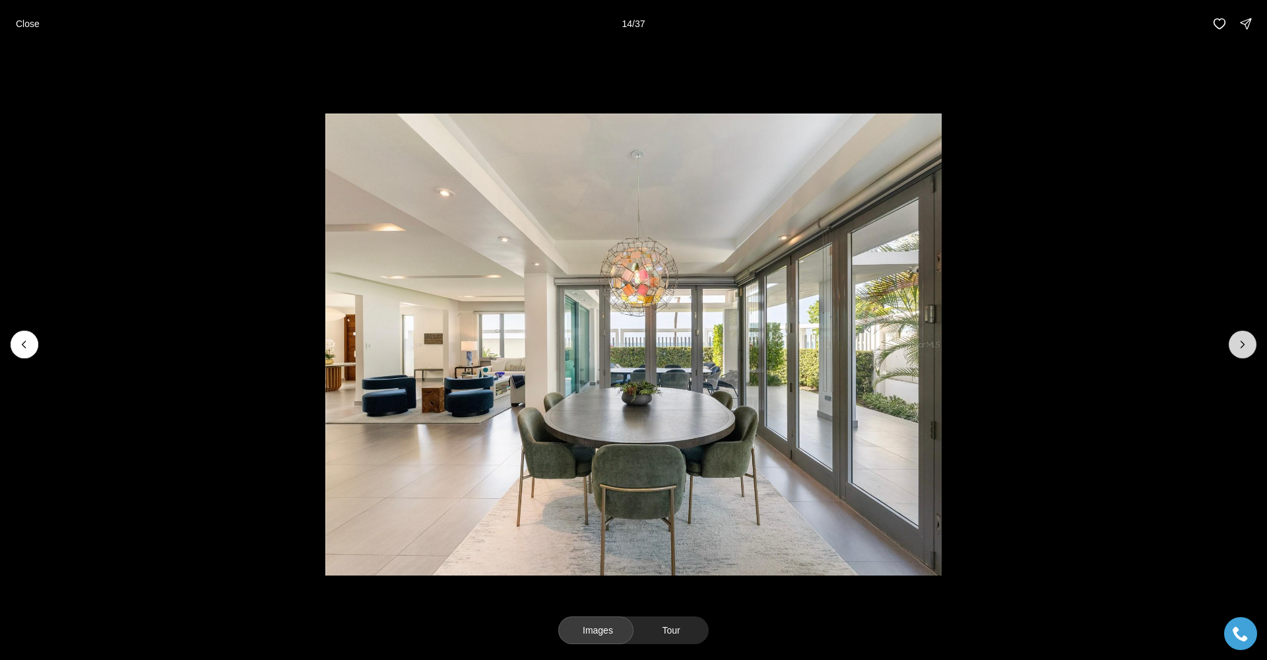
click at [1240, 351] on button "Next slide" at bounding box center [1243, 345] width 28 height 28
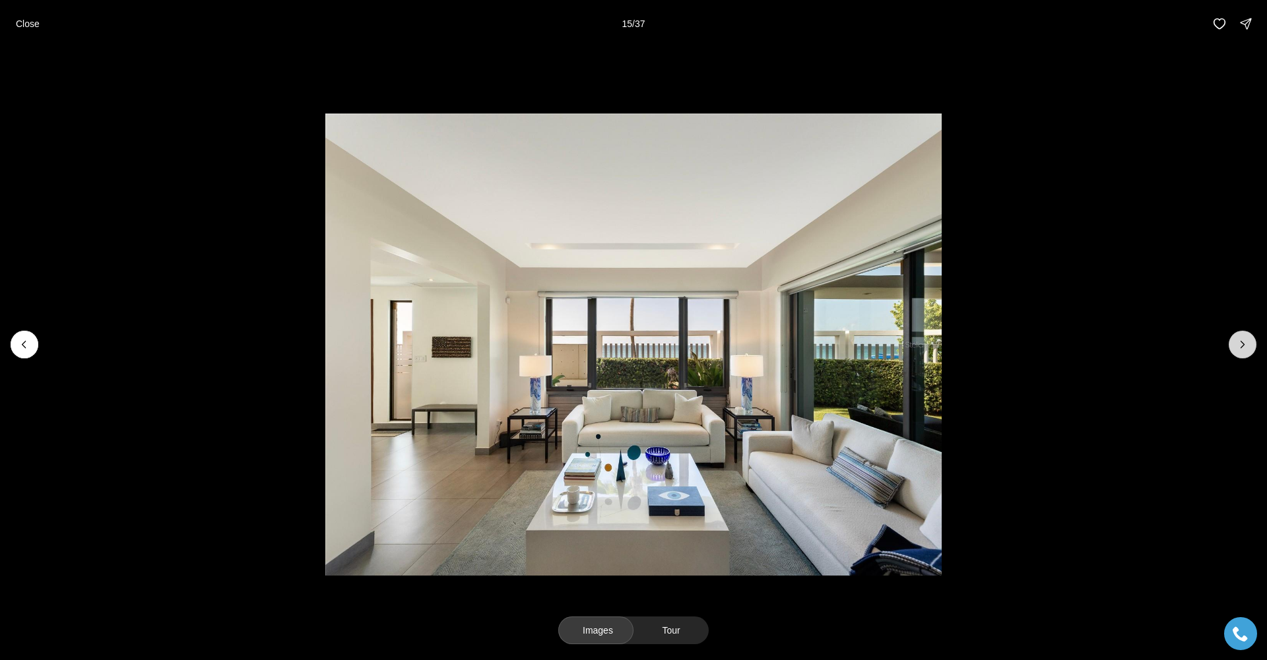
click at [1240, 351] on button "Next slide" at bounding box center [1243, 345] width 28 height 28
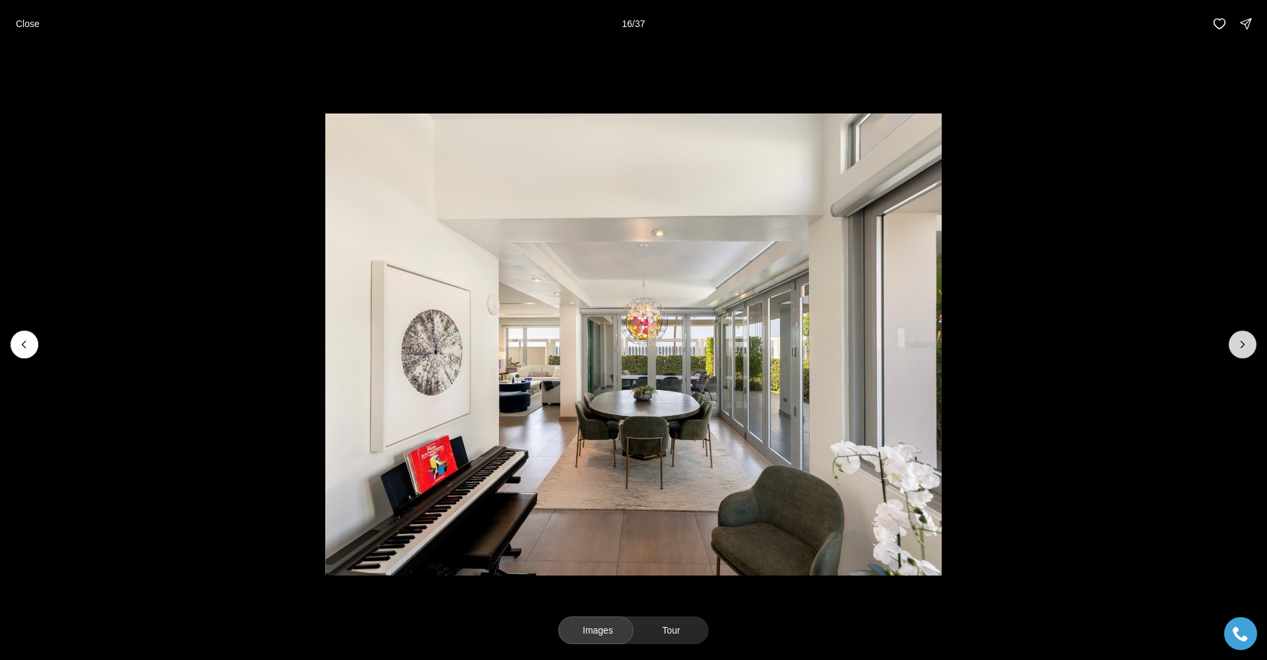
click at [1240, 352] on button "Next slide" at bounding box center [1243, 345] width 28 height 28
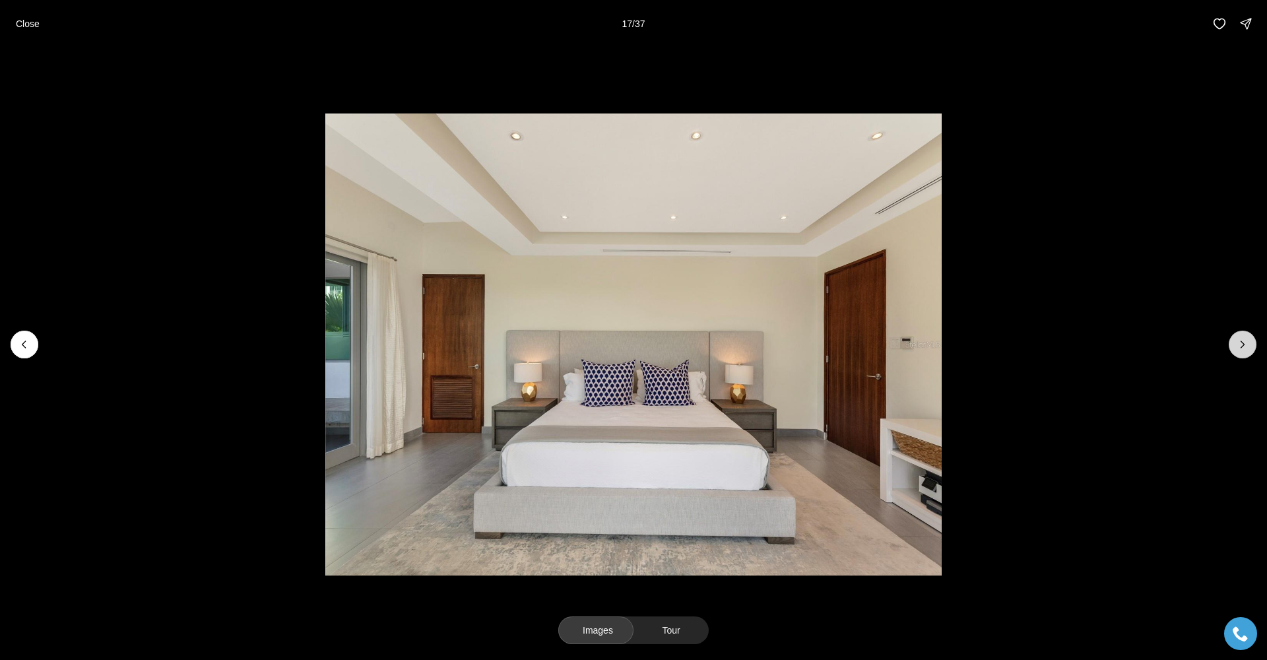
click at [1240, 351] on button "Next slide" at bounding box center [1243, 345] width 28 height 28
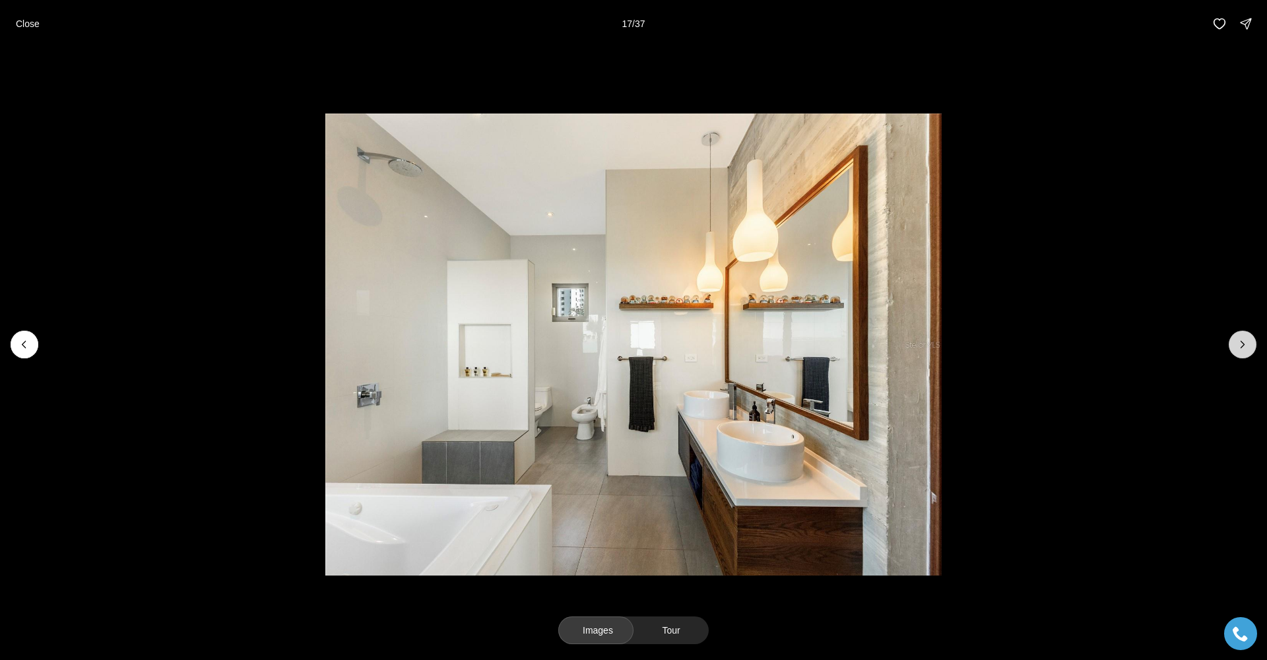
click at [1240, 351] on button "Next slide" at bounding box center [1243, 345] width 28 height 28
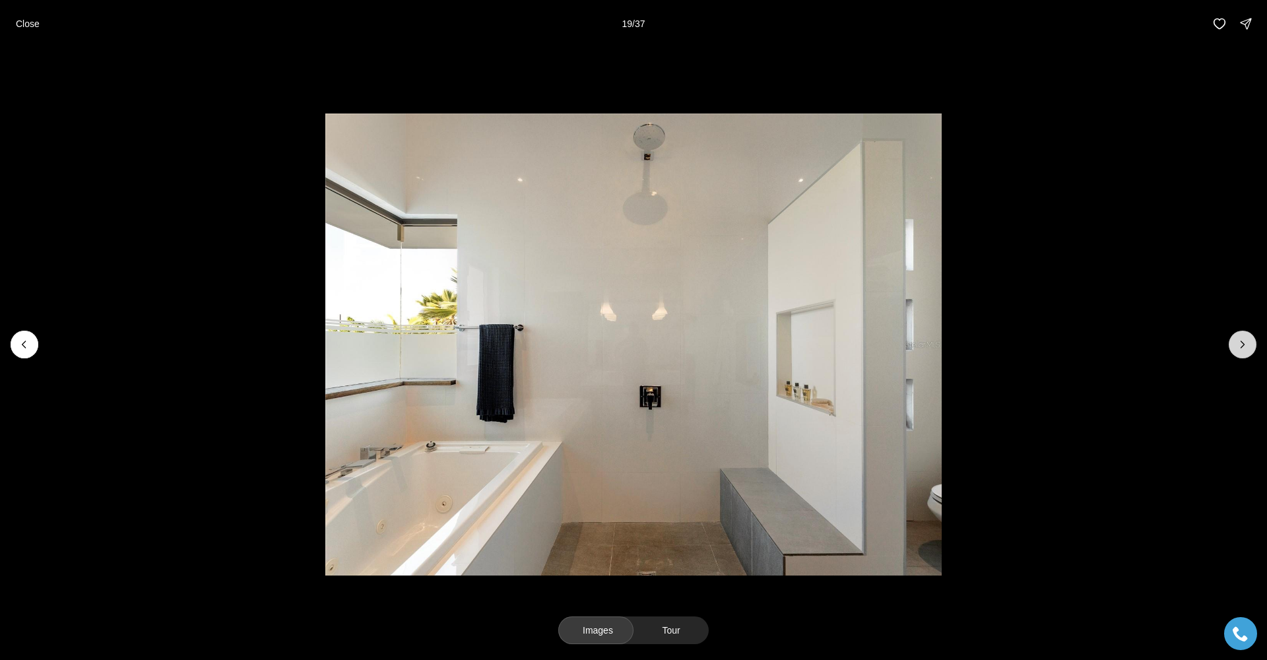
click at [1240, 351] on button "Next slide" at bounding box center [1243, 345] width 28 height 28
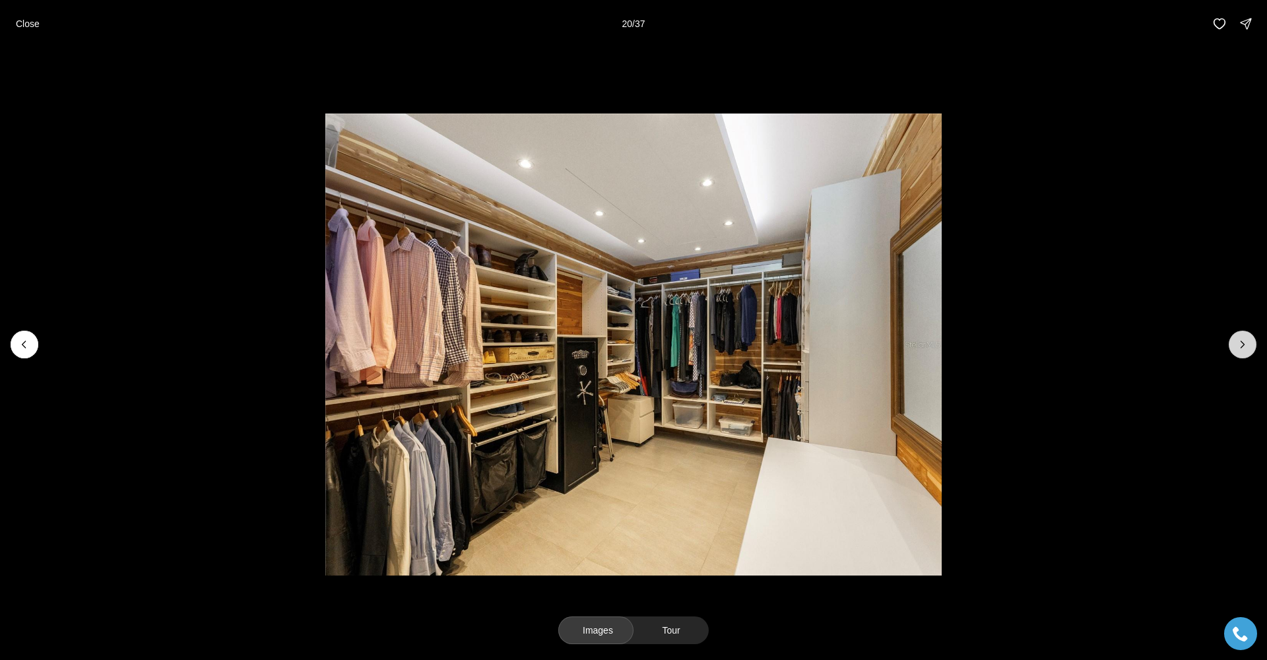
click at [1240, 351] on button "Next slide" at bounding box center [1243, 345] width 28 height 28
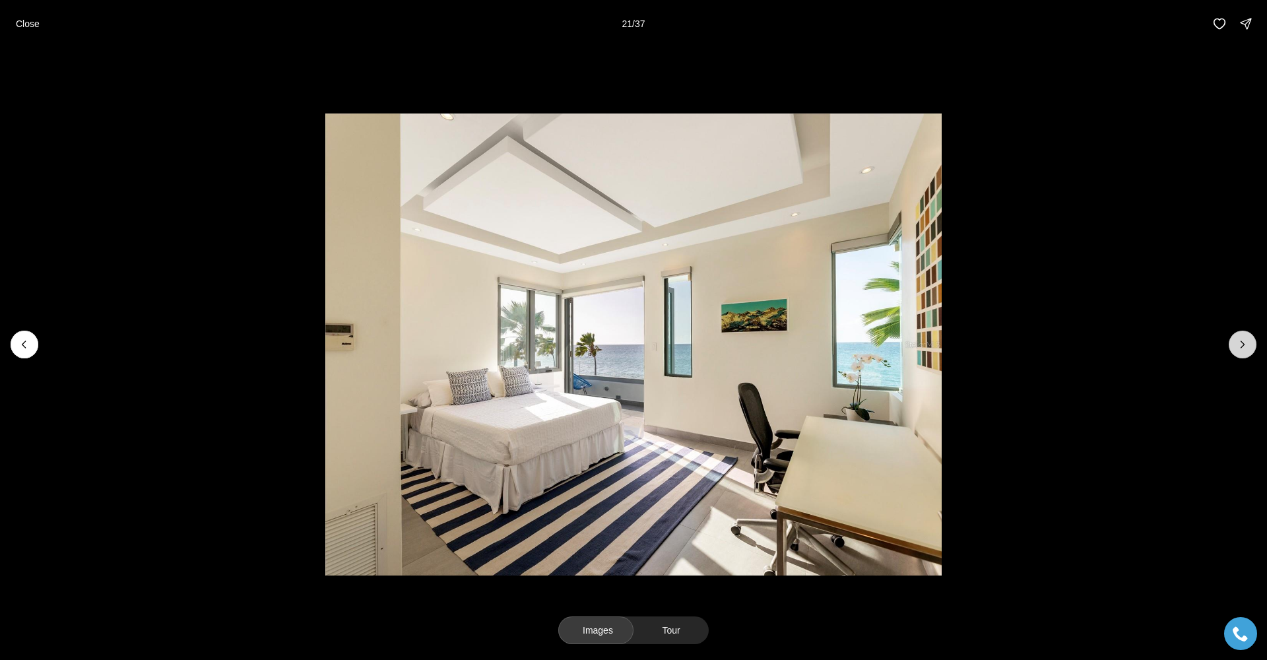
click at [1240, 351] on button "Next slide" at bounding box center [1243, 345] width 28 height 28
